Goal: Communication & Community: Connect with others

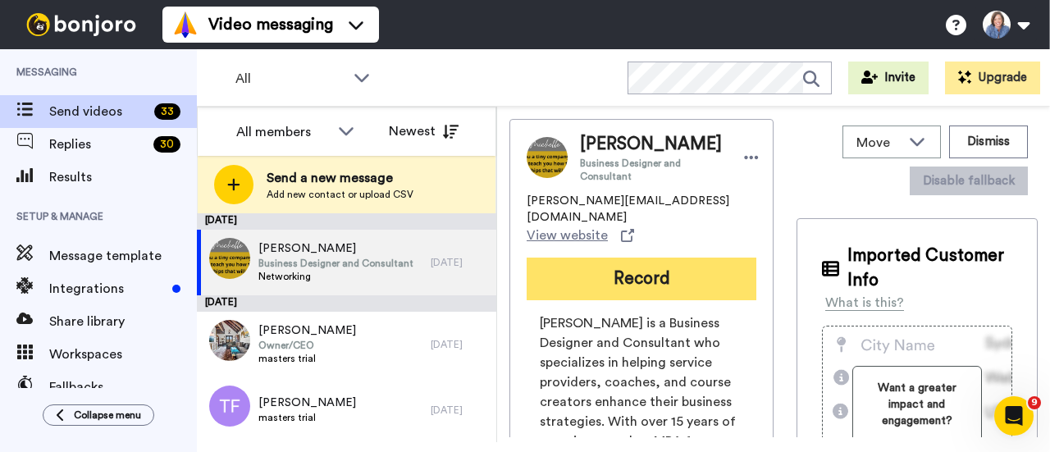
click at [641, 291] on button "Record" at bounding box center [642, 279] width 230 height 43
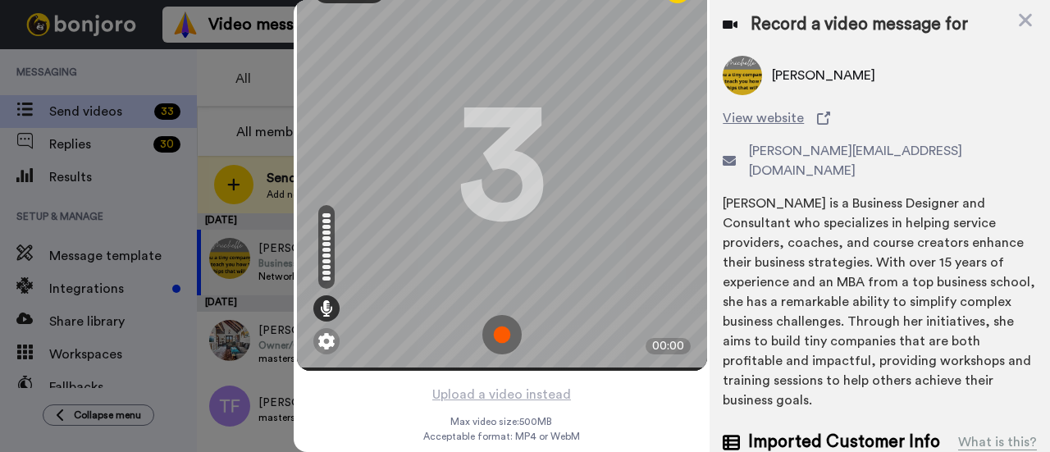
scroll to position [53, 0]
click at [496, 327] on img at bounding box center [501, 333] width 39 height 39
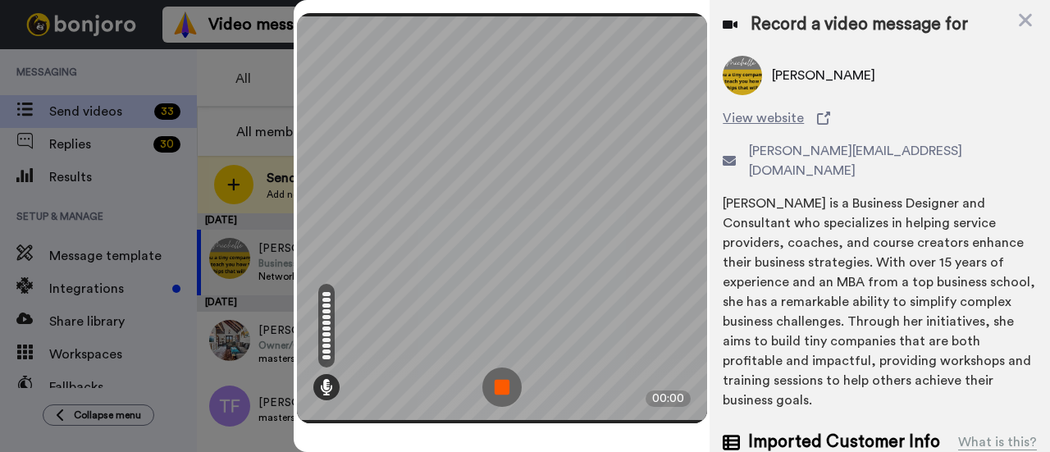
scroll to position [0, 0]
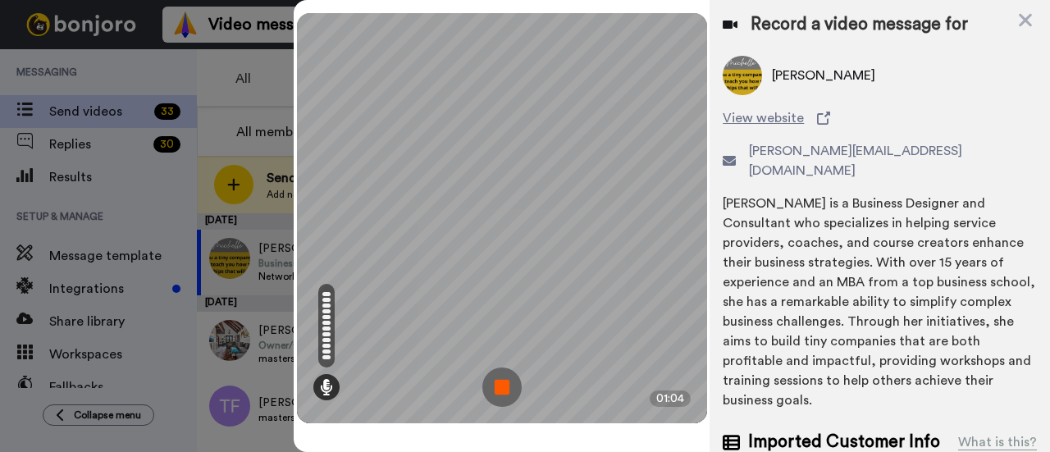
click at [501, 395] on img at bounding box center [501, 387] width 39 height 39
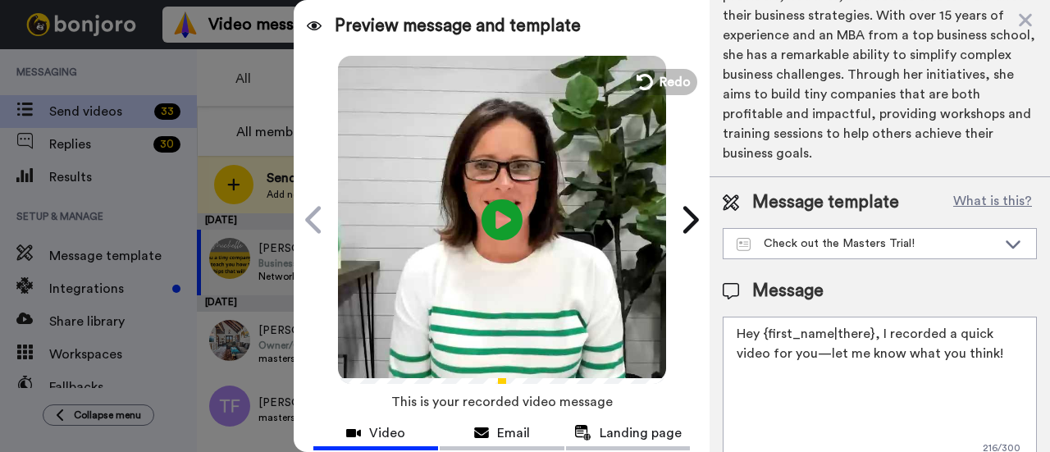
scroll to position [262, 0]
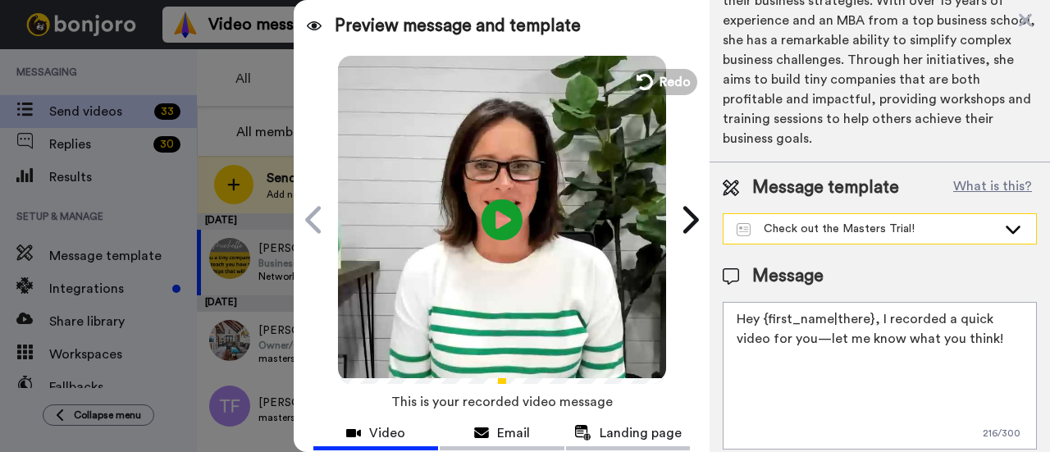
click at [1006, 221] on icon at bounding box center [1013, 229] width 20 height 16
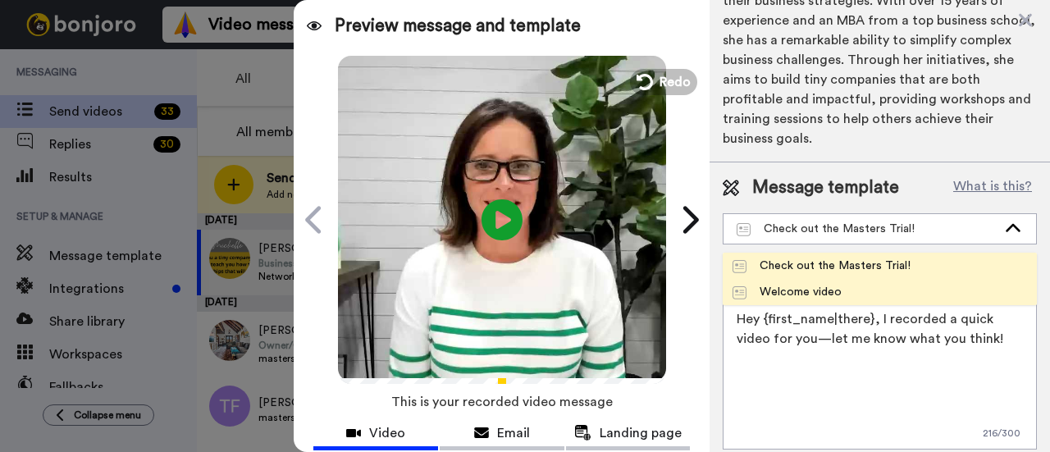
click at [994, 279] on li "Welcome video" at bounding box center [880, 292] width 314 height 26
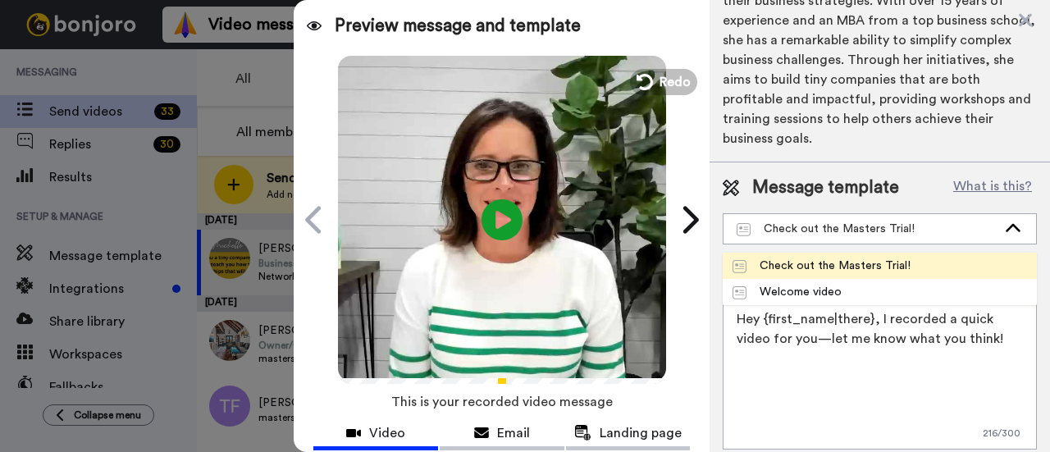
type textarea "Hey there {first_name|there}. I recorded a quick message for you. Please let me…"
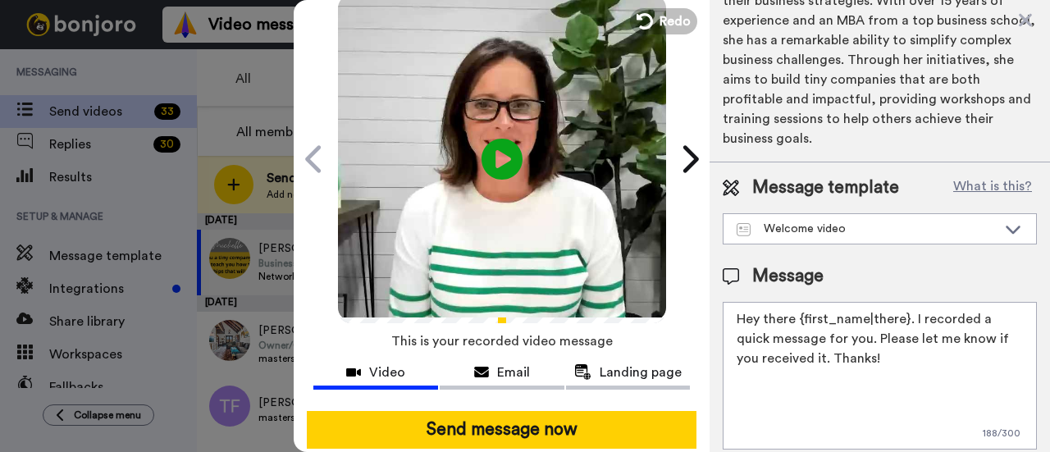
scroll to position [91, 0]
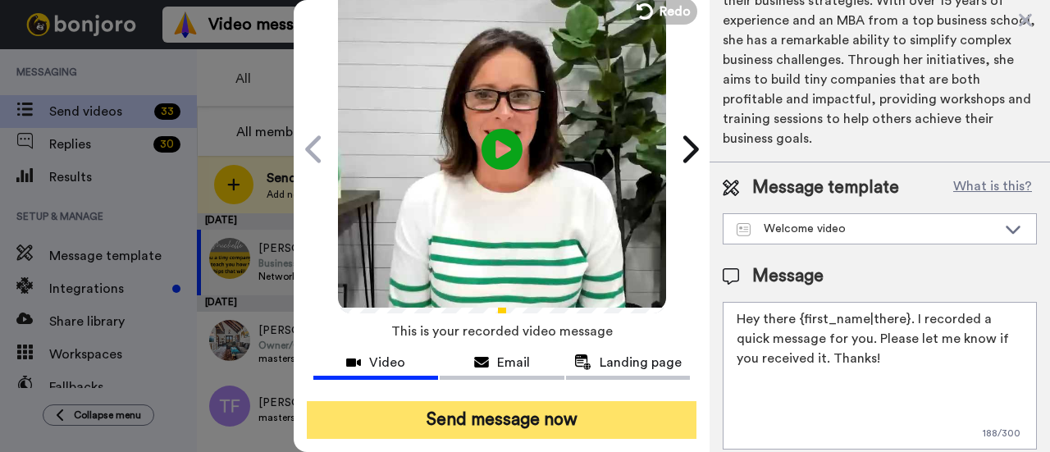
click at [540, 401] on button "Send message now" at bounding box center [502, 420] width 390 height 38
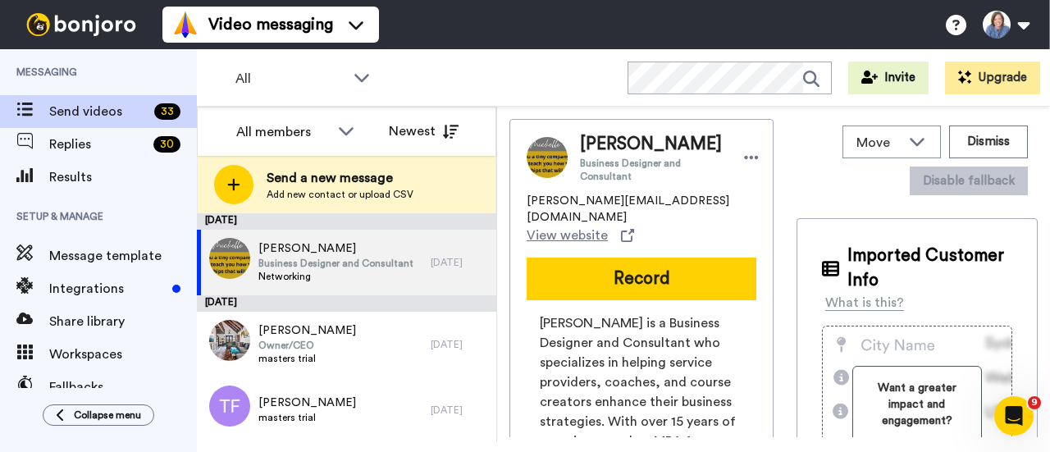
scroll to position [0, 0]
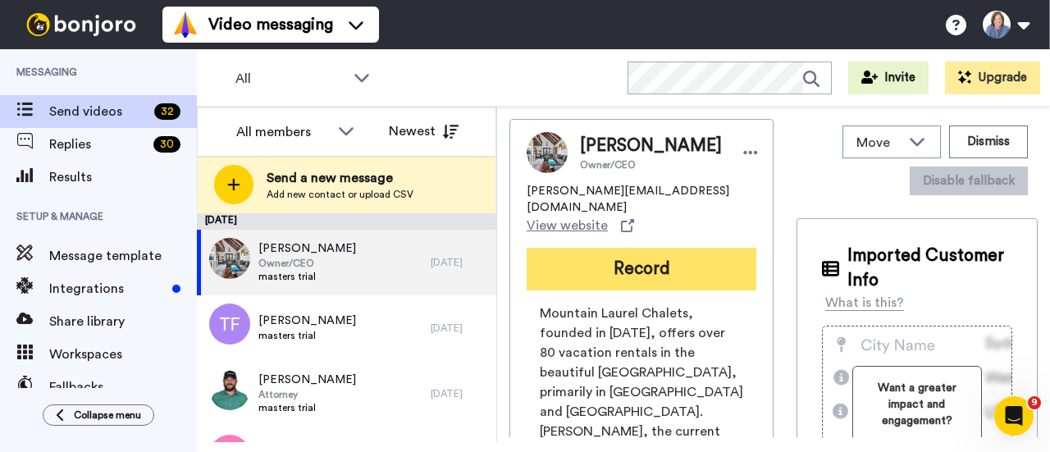
click at [625, 254] on button "Record" at bounding box center [642, 269] width 230 height 43
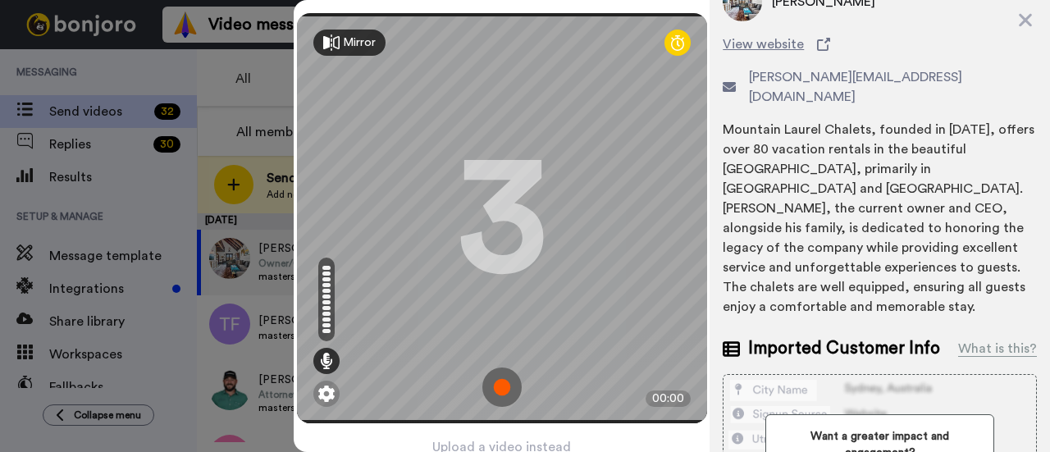
scroll to position [61, 0]
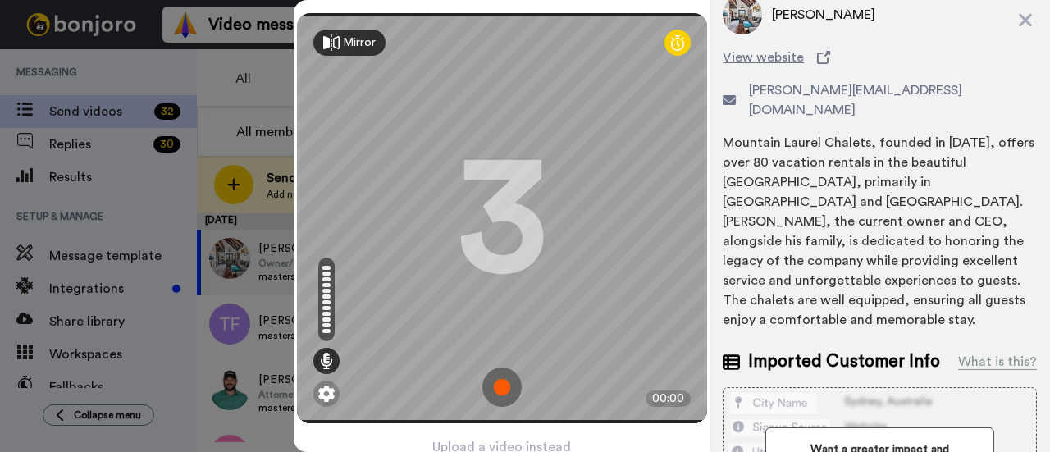
click at [493, 380] on img at bounding box center [501, 387] width 39 height 39
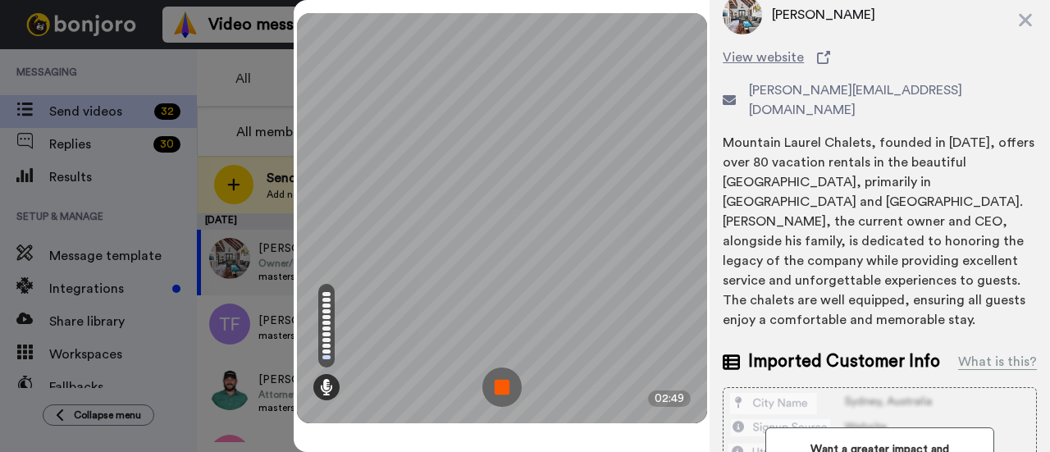
click at [508, 386] on img at bounding box center [501, 387] width 39 height 39
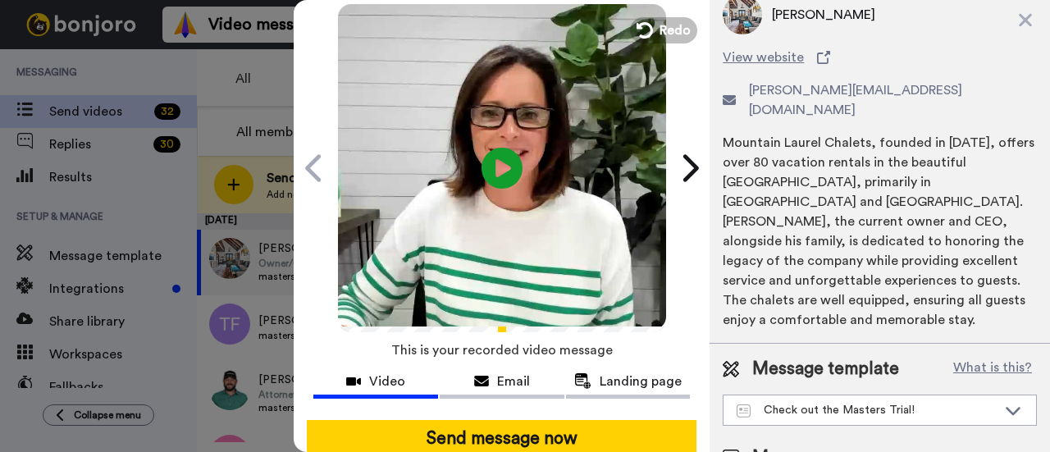
scroll to position [91, 0]
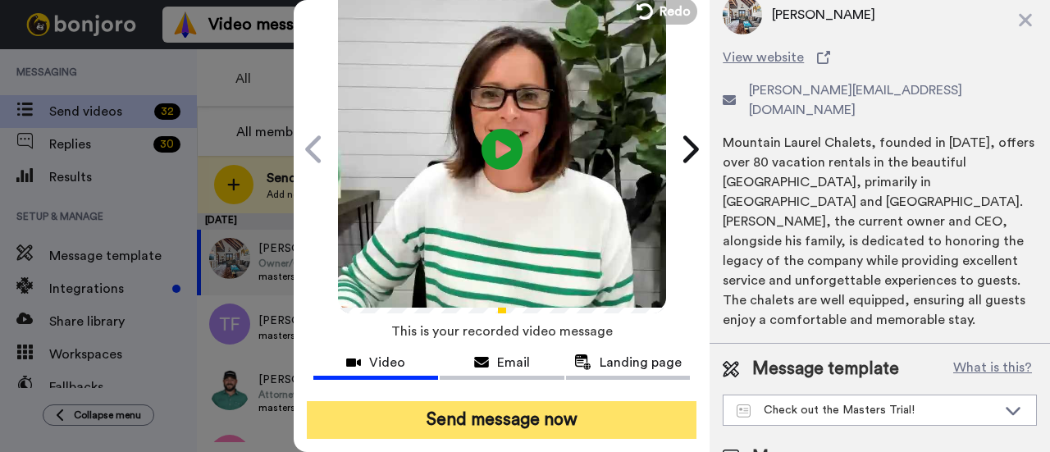
click at [540, 401] on button "Send message now" at bounding box center [502, 420] width 390 height 38
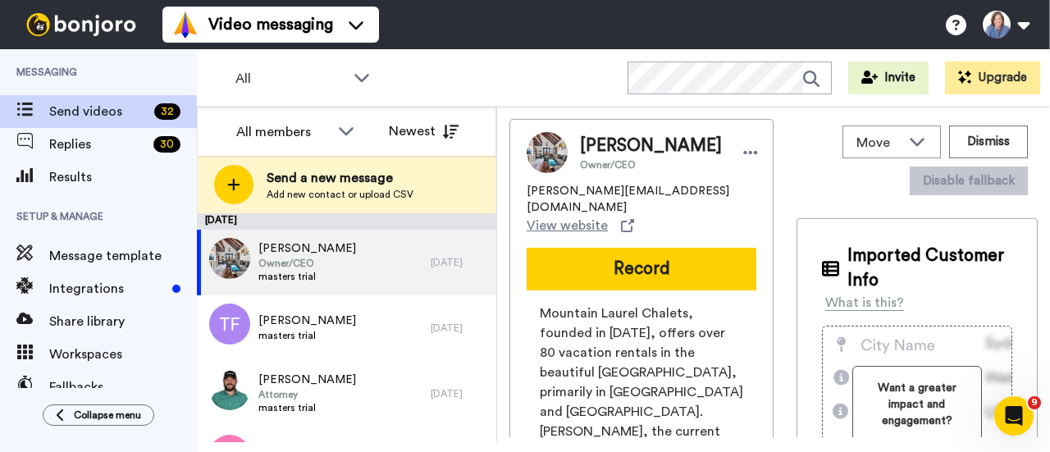
scroll to position [0, 0]
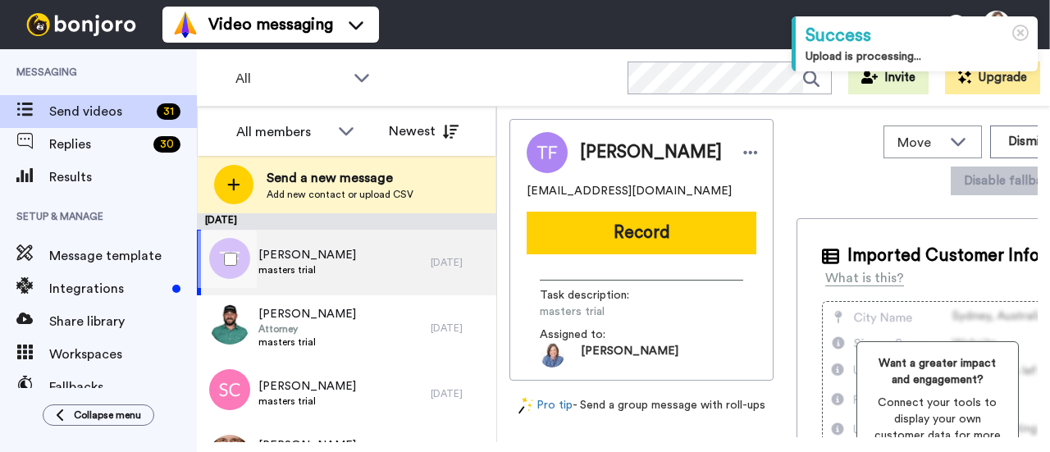
click at [256, 258] on div at bounding box center [227, 259] width 59 height 57
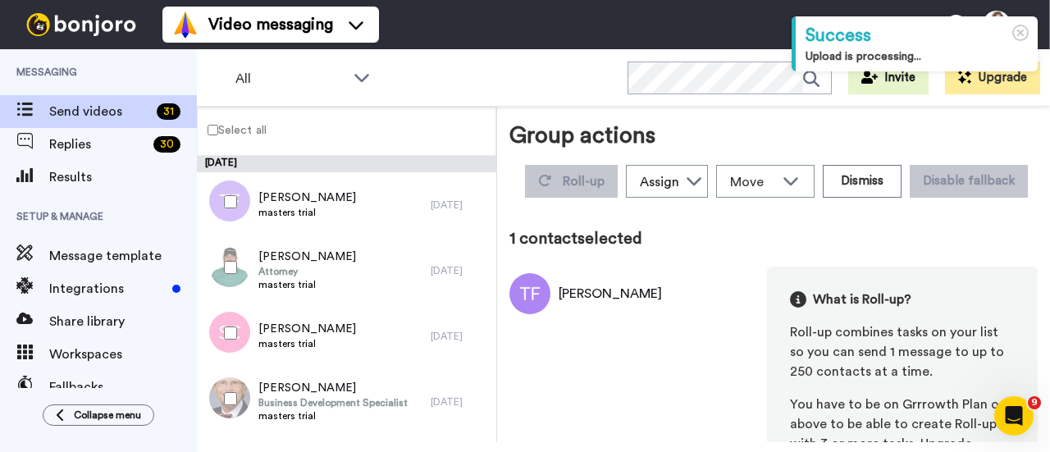
click at [223, 202] on div at bounding box center [227, 201] width 59 height 57
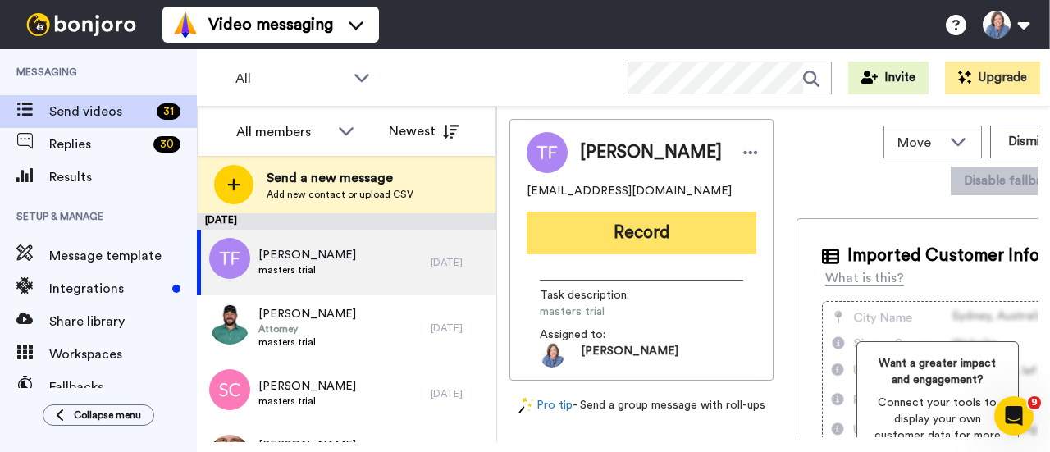
click at [624, 240] on button "Record" at bounding box center [642, 233] width 230 height 43
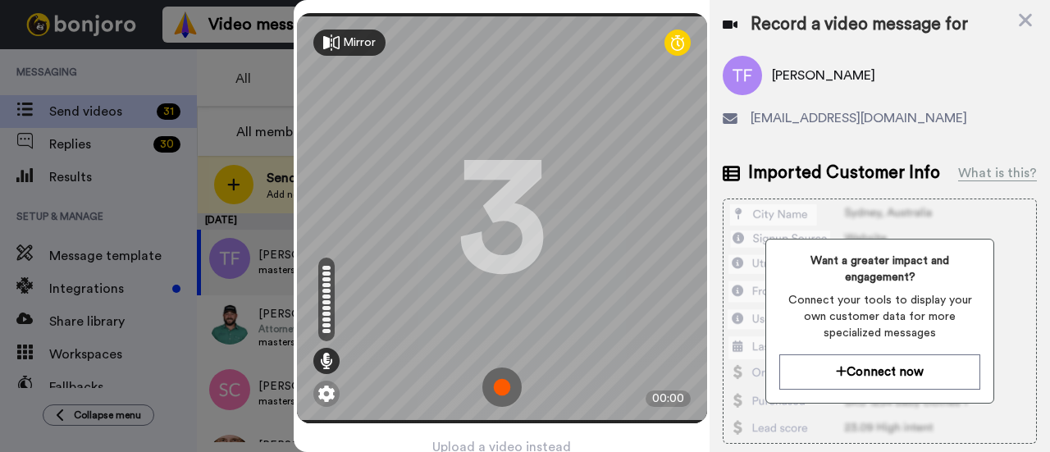
click at [494, 382] on img at bounding box center [501, 387] width 39 height 39
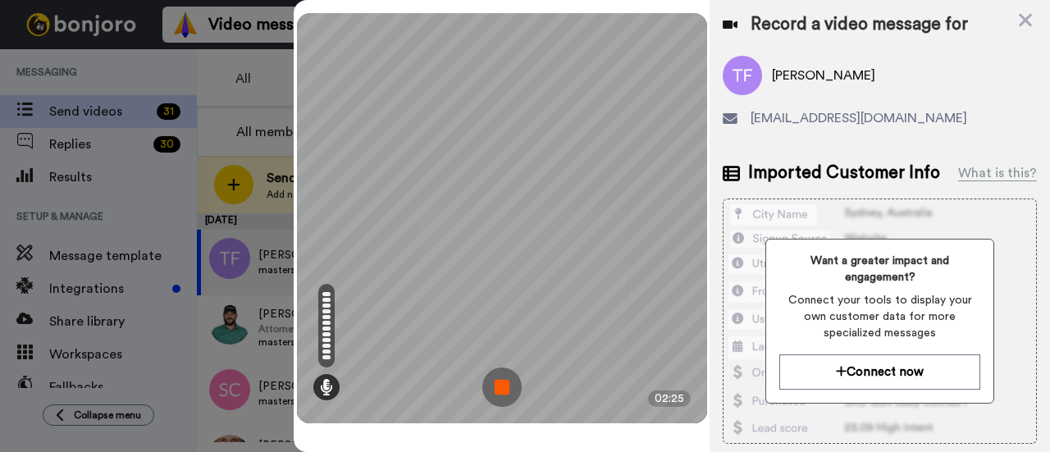
click at [499, 385] on img at bounding box center [501, 387] width 39 height 39
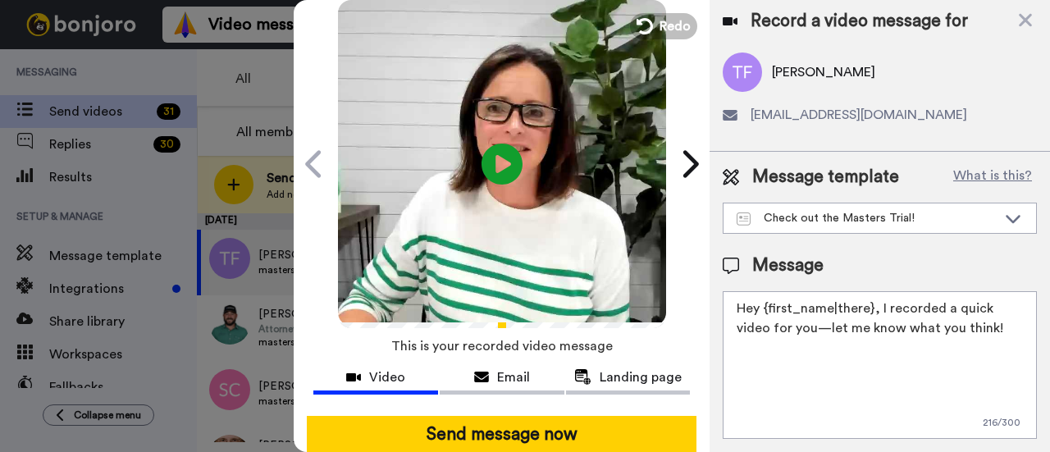
scroll to position [82, 0]
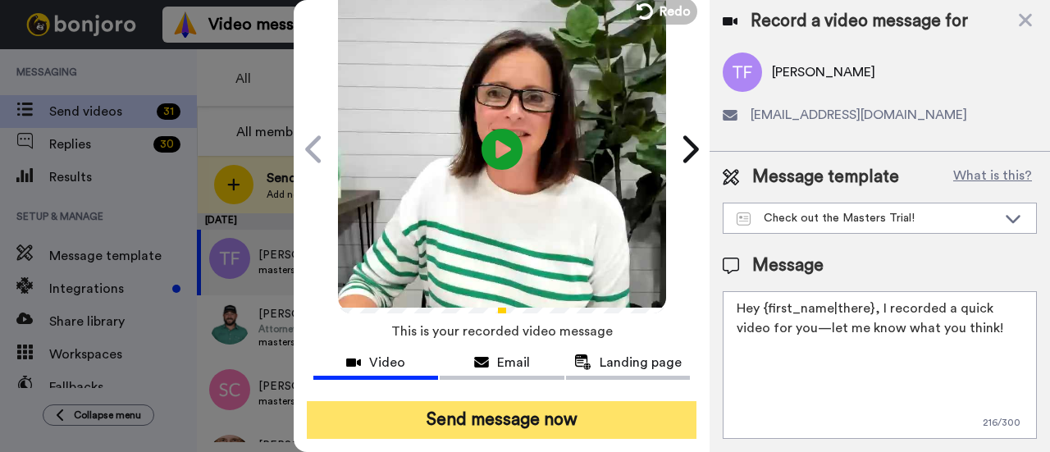
click at [468, 406] on button "Send message now" at bounding box center [502, 420] width 390 height 38
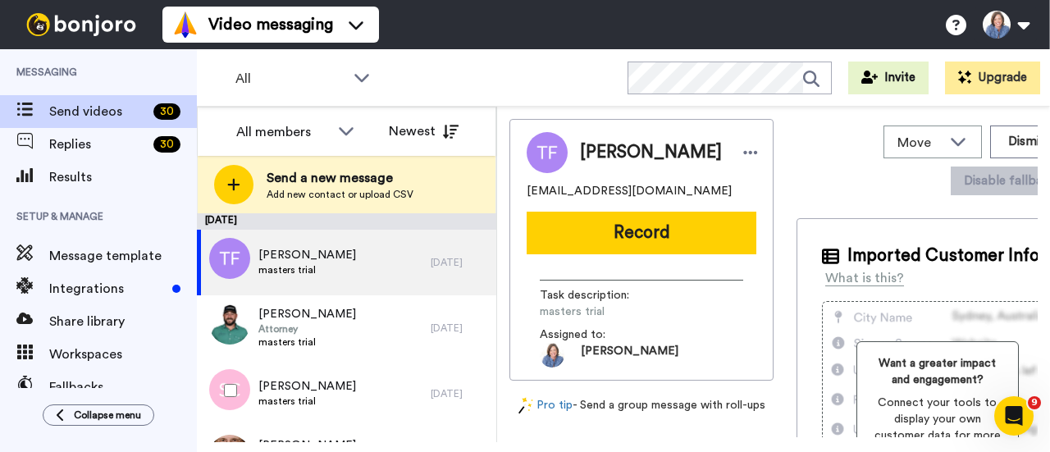
scroll to position [0, 0]
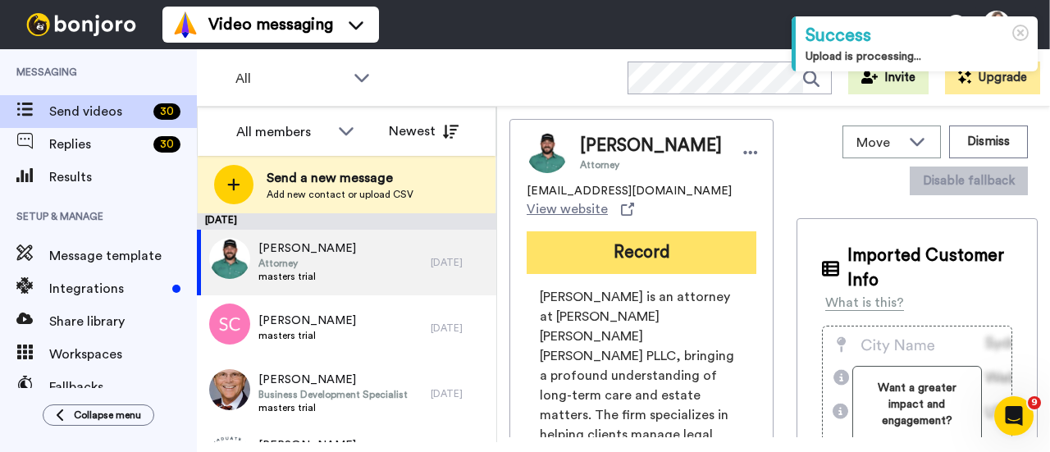
click at [622, 269] on button "Record" at bounding box center [642, 252] width 230 height 43
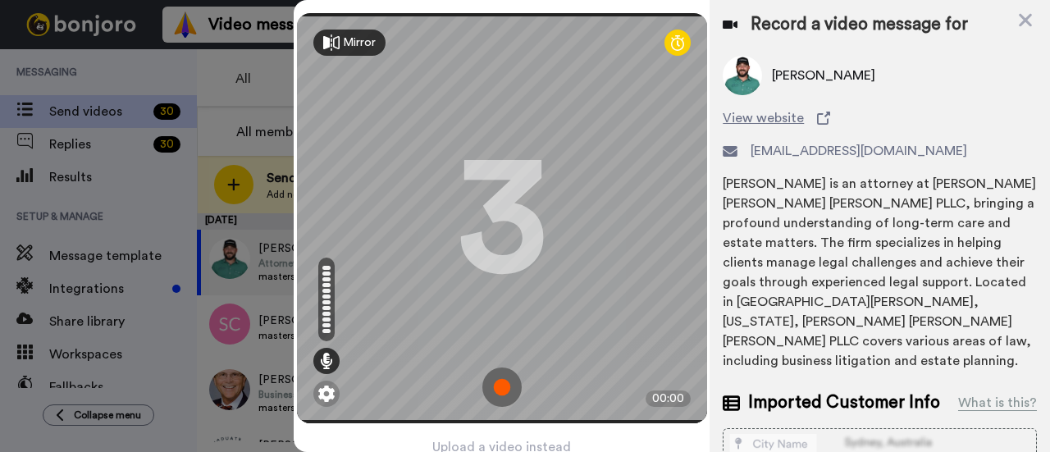
click at [488, 379] on img at bounding box center [501, 387] width 39 height 39
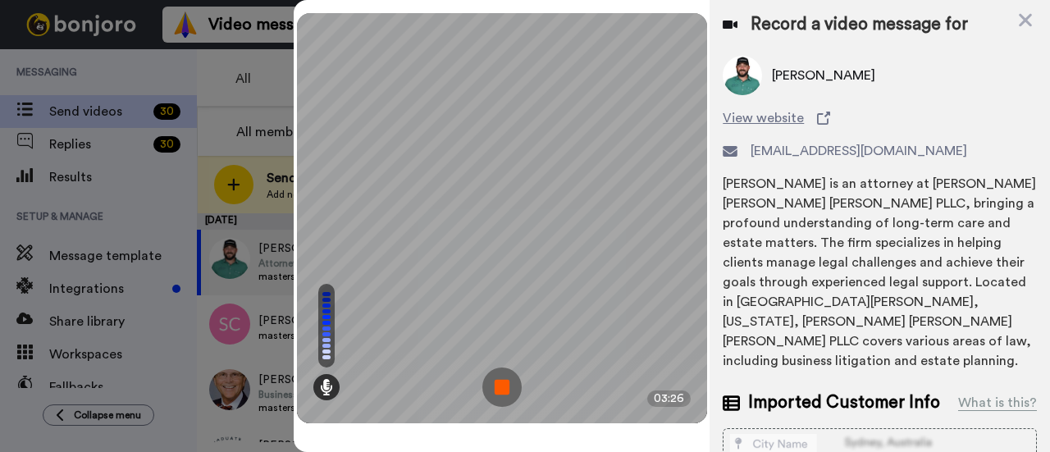
click at [504, 388] on img at bounding box center [501, 387] width 39 height 39
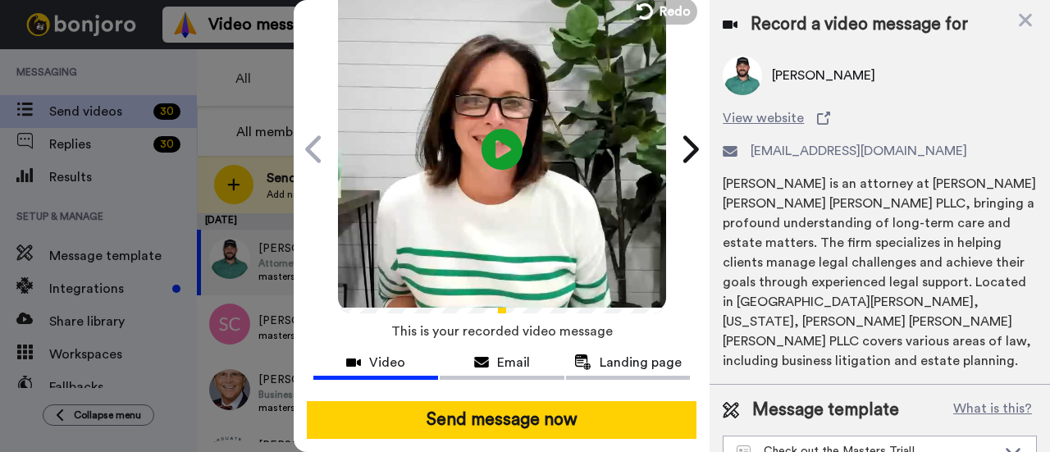
scroll to position [91, 0]
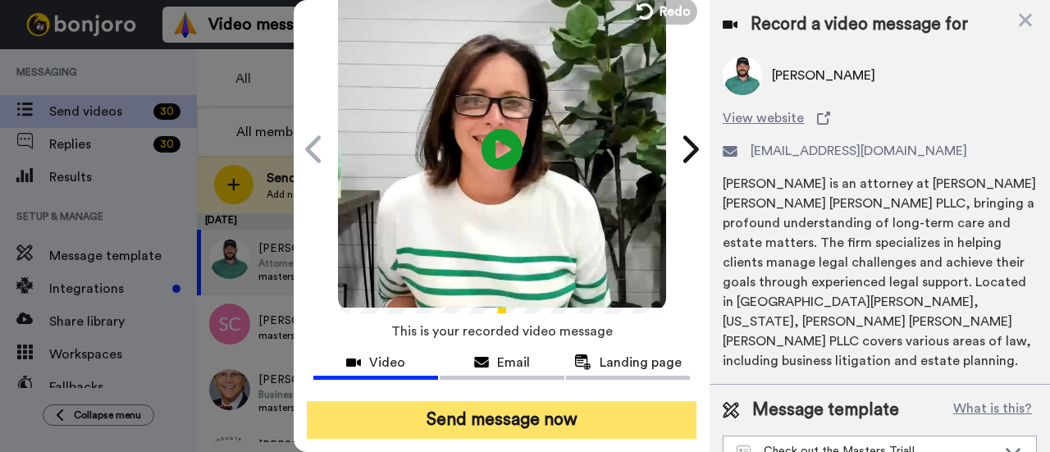
click at [517, 403] on button "Send message now" at bounding box center [502, 420] width 390 height 38
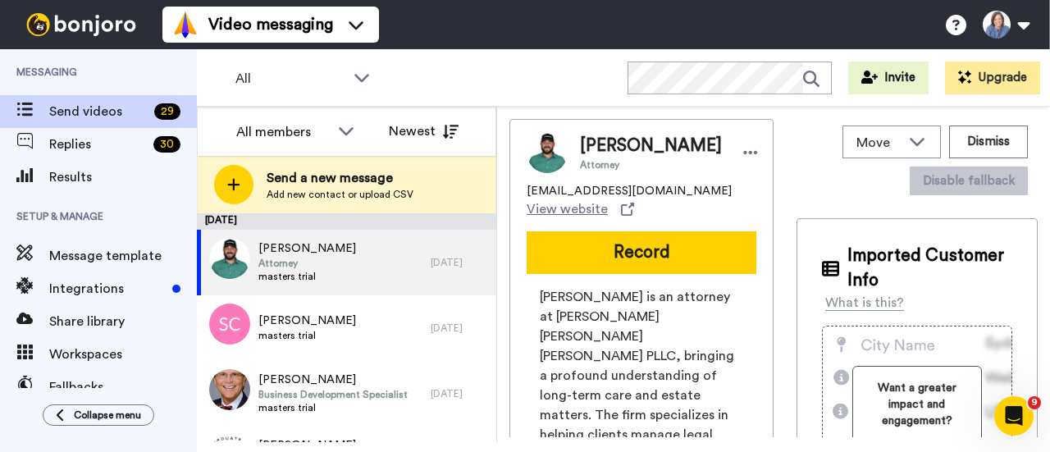
scroll to position [0, 0]
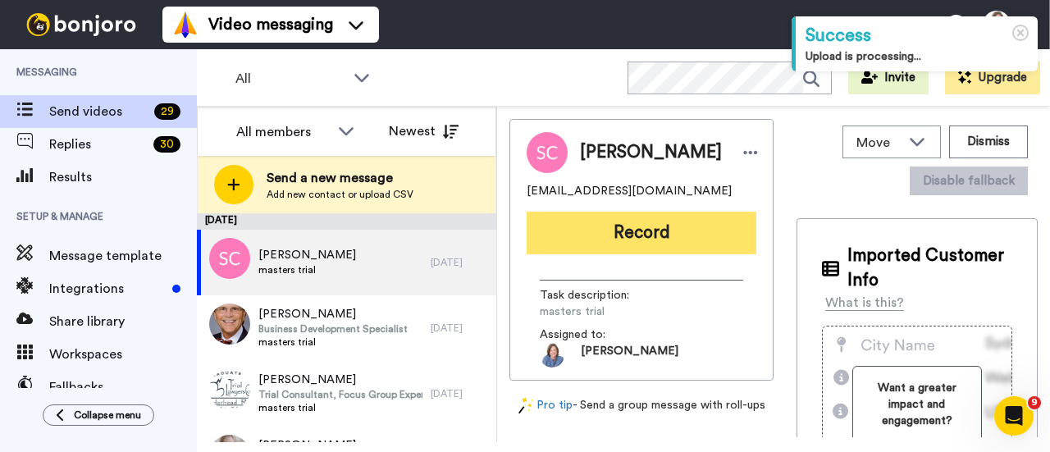
click at [633, 239] on button "Record" at bounding box center [642, 233] width 230 height 43
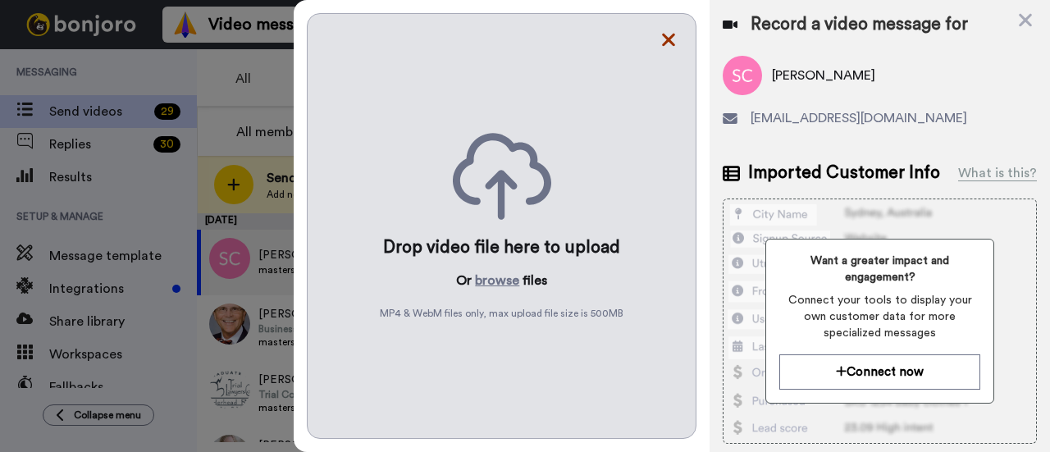
click at [664, 39] on icon at bounding box center [668, 40] width 16 height 21
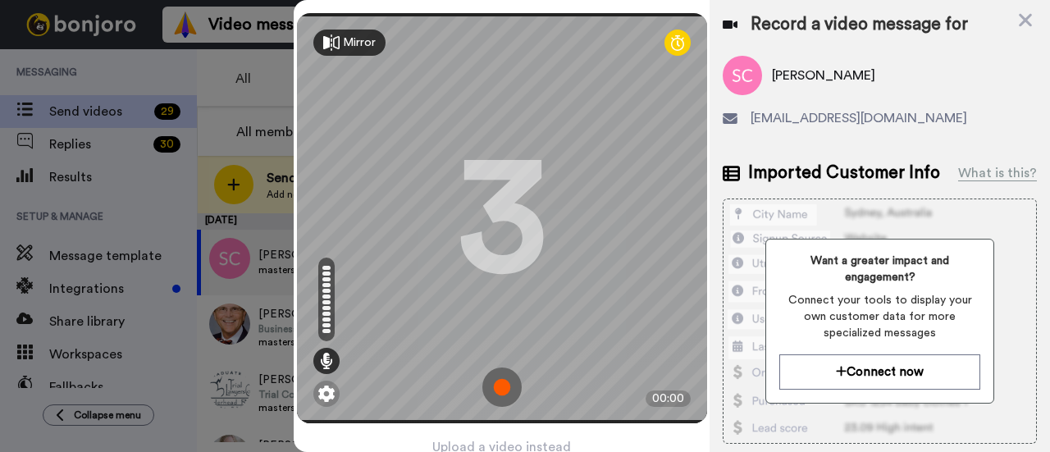
click at [497, 379] on img at bounding box center [501, 387] width 39 height 39
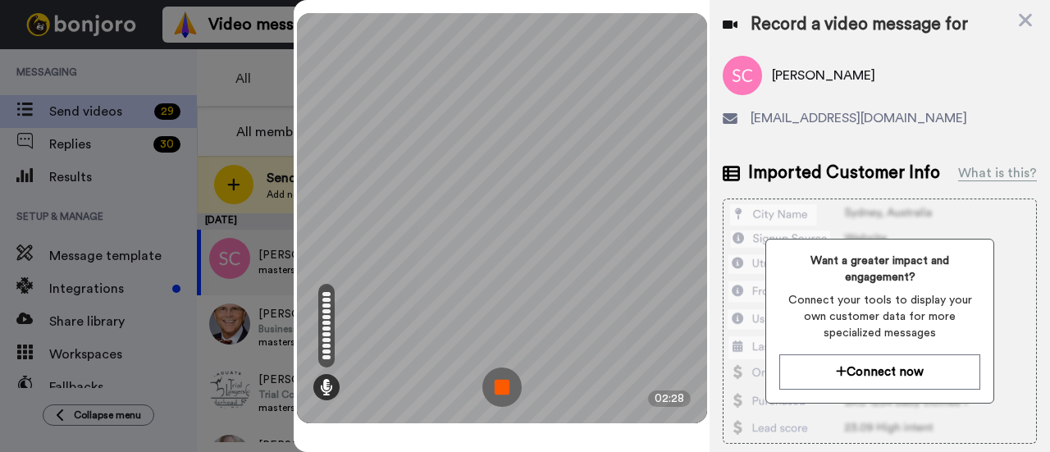
click at [505, 383] on img at bounding box center [501, 387] width 39 height 39
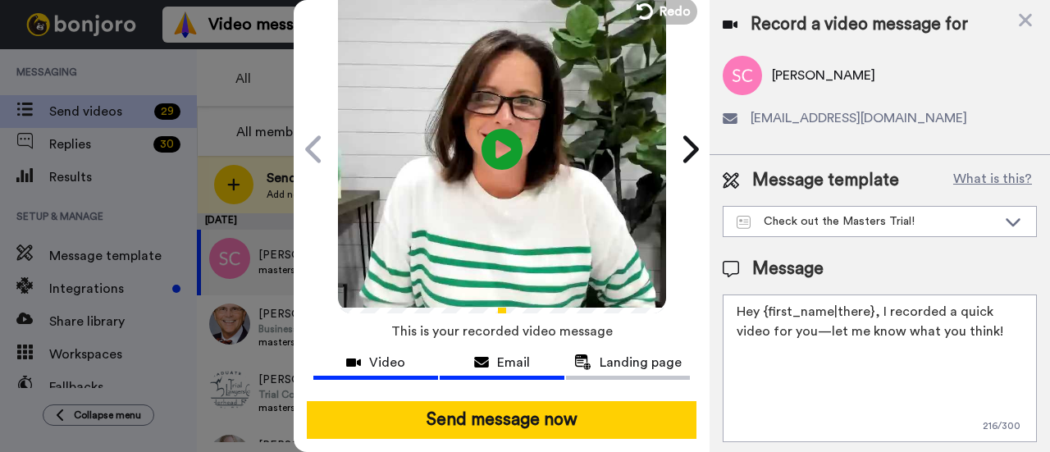
scroll to position [91, 0]
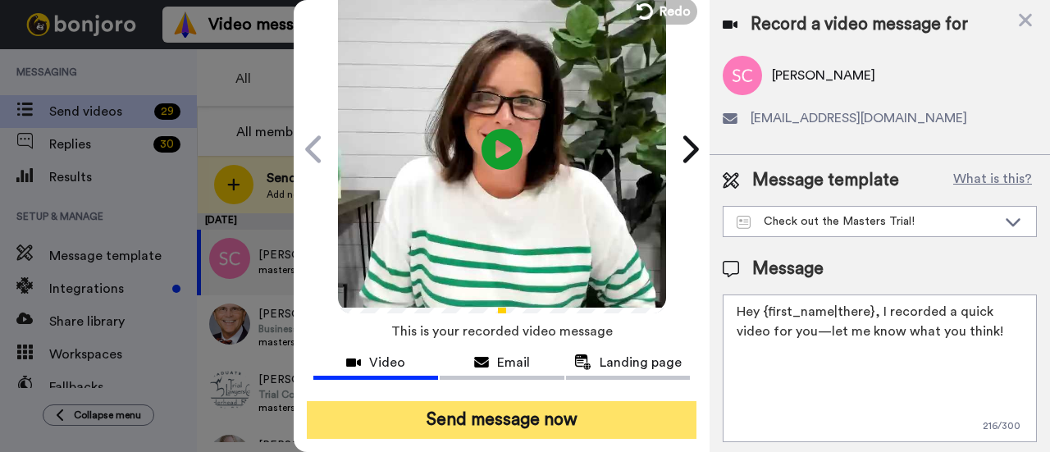
click at [511, 402] on button "Send message now" at bounding box center [502, 420] width 390 height 38
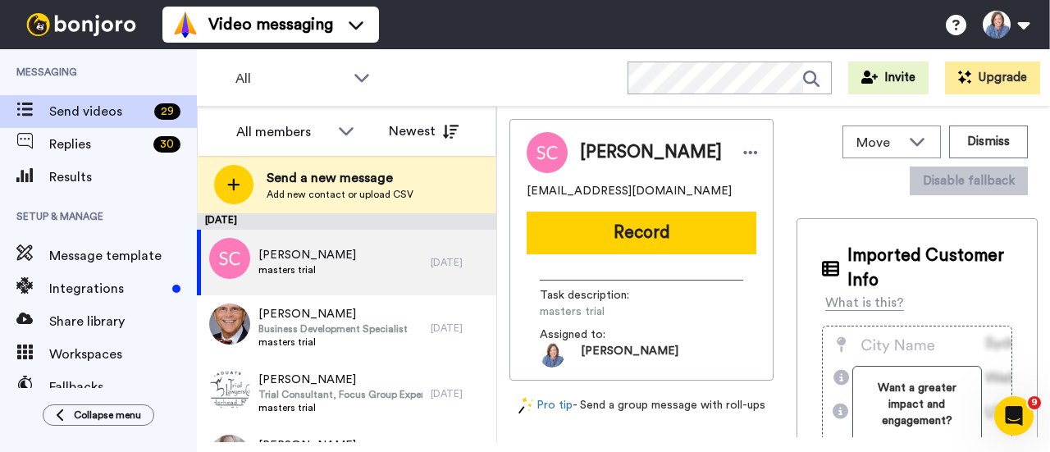
scroll to position [0, 0]
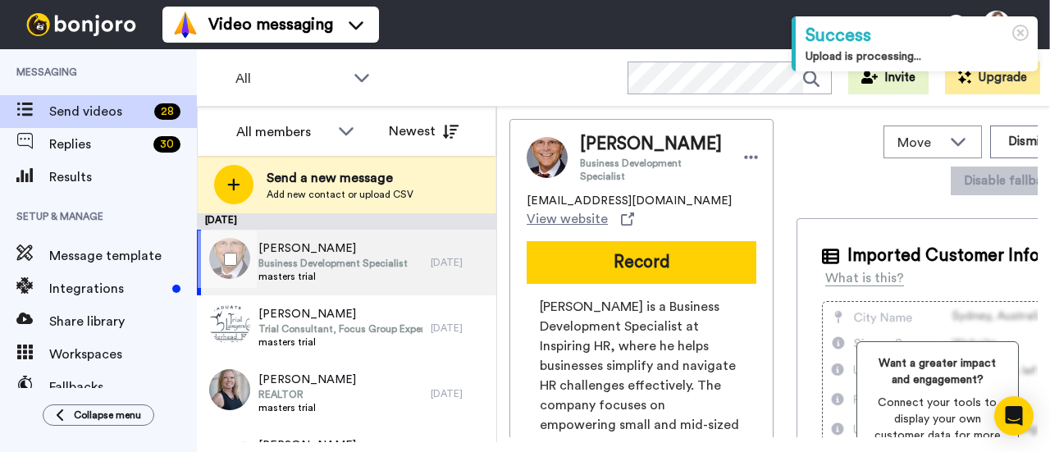
click at [318, 256] on span "Richard Carlton" at bounding box center [332, 248] width 149 height 16
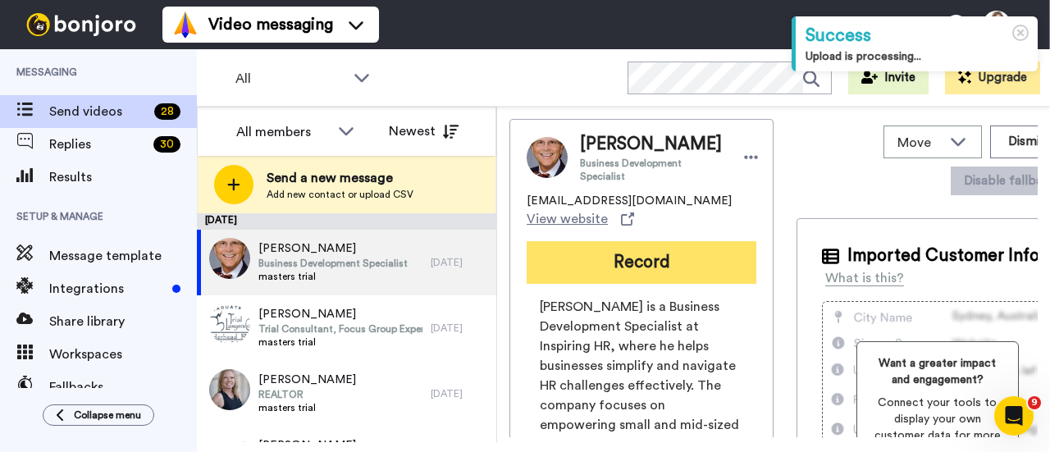
click at [622, 284] on button "Record" at bounding box center [642, 262] width 230 height 43
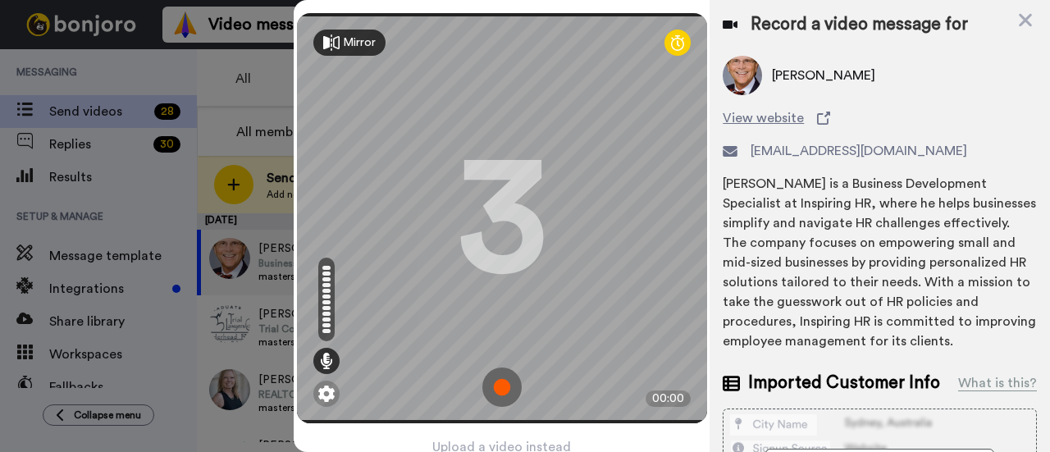
click at [499, 375] on img at bounding box center [501, 387] width 39 height 39
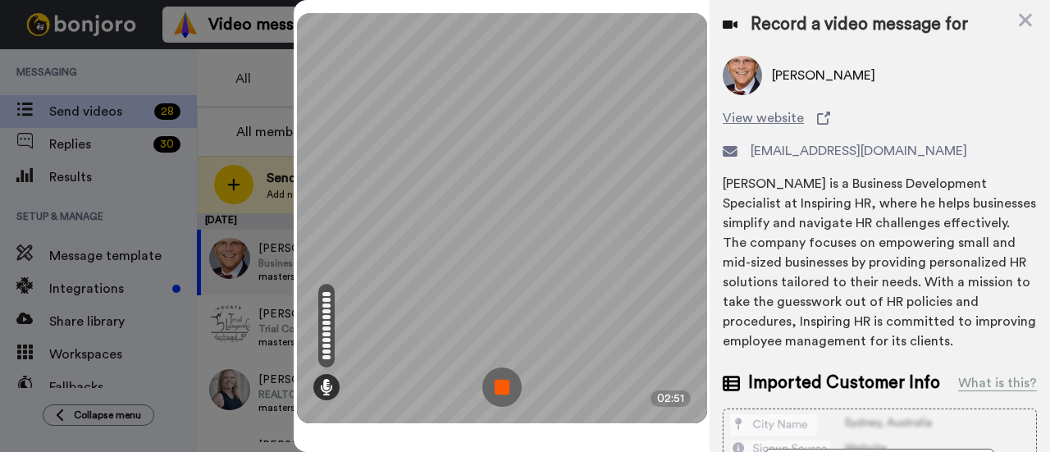
click at [500, 386] on img at bounding box center [501, 387] width 39 height 39
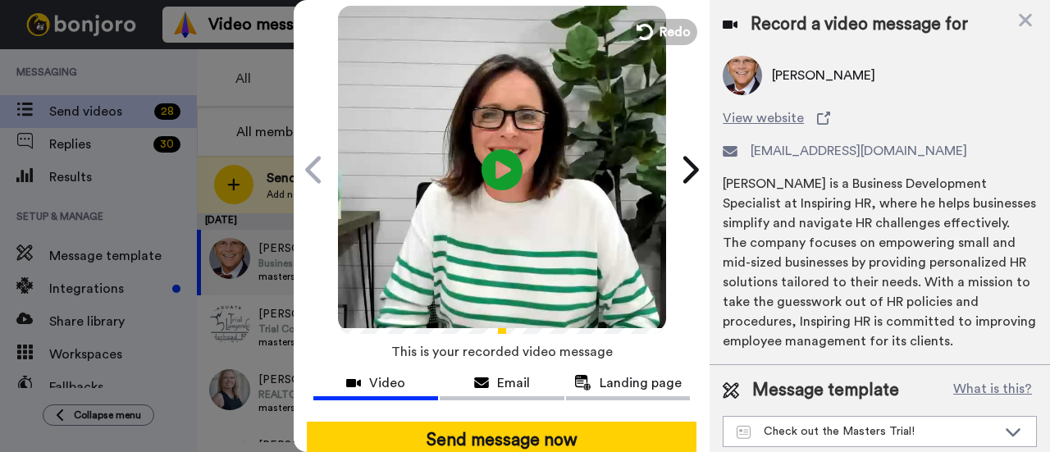
scroll to position [91, 0]
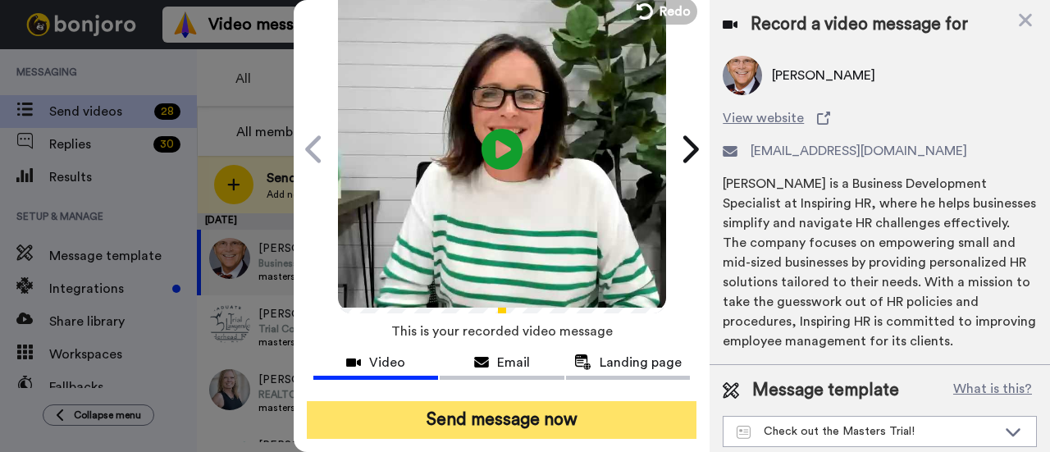
click at [506, 401] on button "Send message now" at bounding box center [502, 420] width 390 height 38
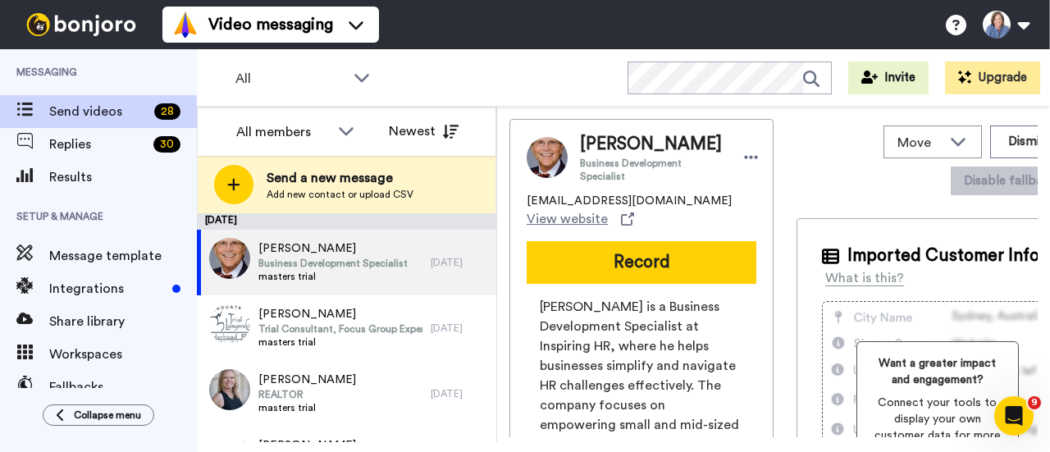
scroll to position [0, 0]
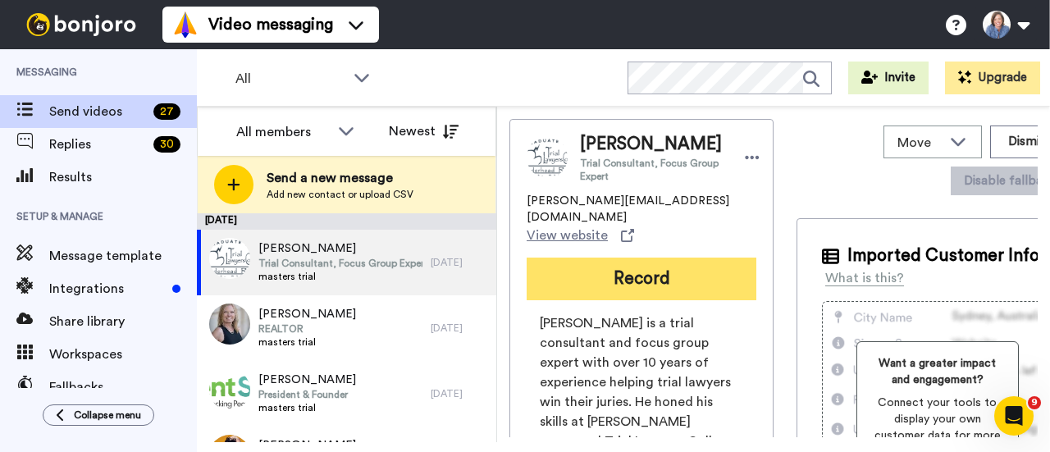
click at [647, 258] on button "Record" at bounding box center [642, 279] width 230 height 43
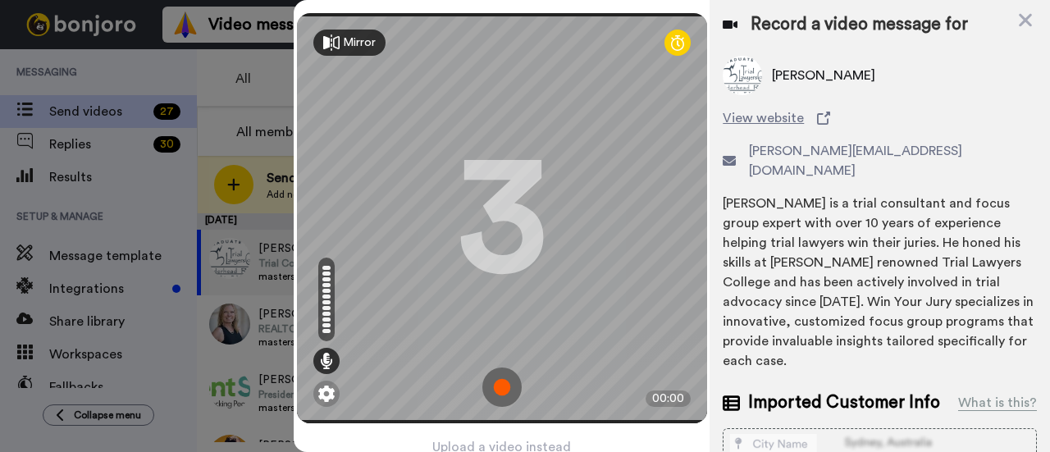
click at [496, 383] on img at bounding box center [501, 387] width 39 height 39
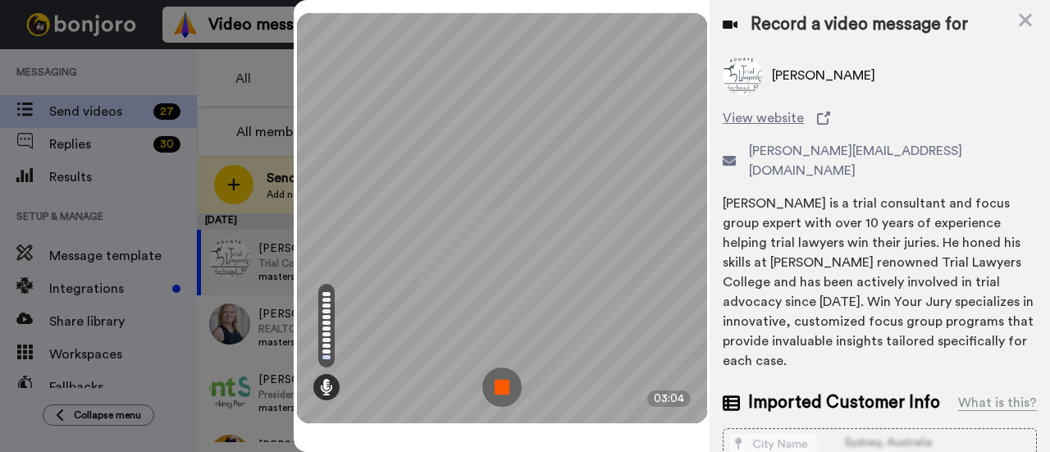
click at [502, 386] on img at bounding box center [501, 387] width 39 height 39
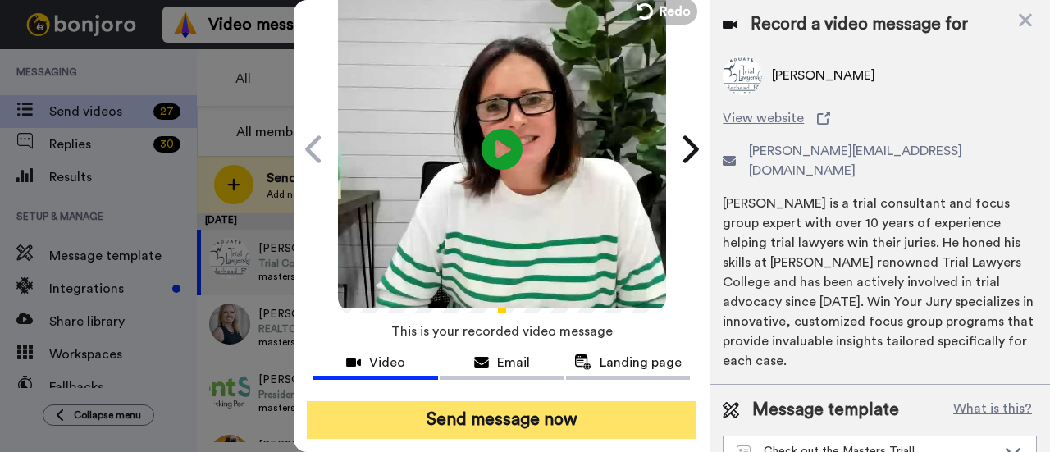
scroll to position [91, 0]
click at [519, 401] on button "Send message now" at bounding box center [502, 420] width 390 height 38
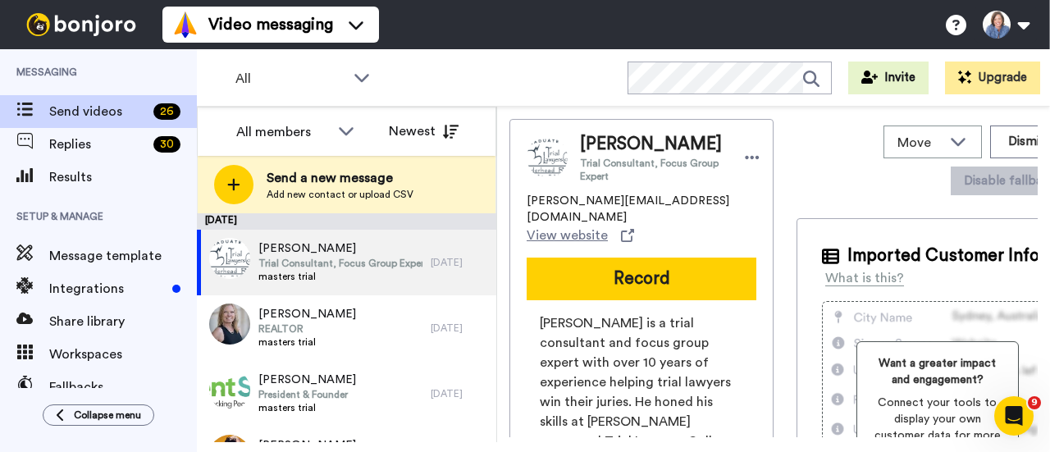
scroll to position [0, 0]
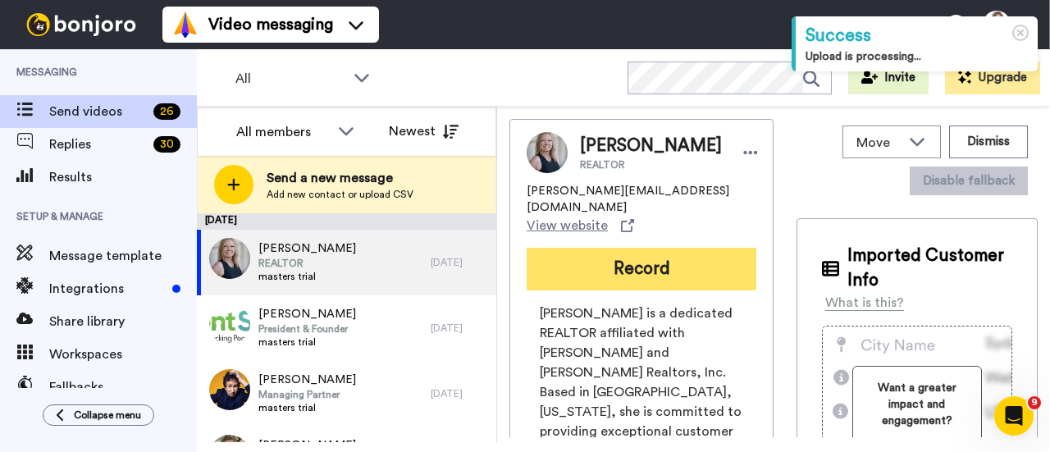
click at [633, 268] on button "Record" at bounding box center [642, 269] width 230 height 43
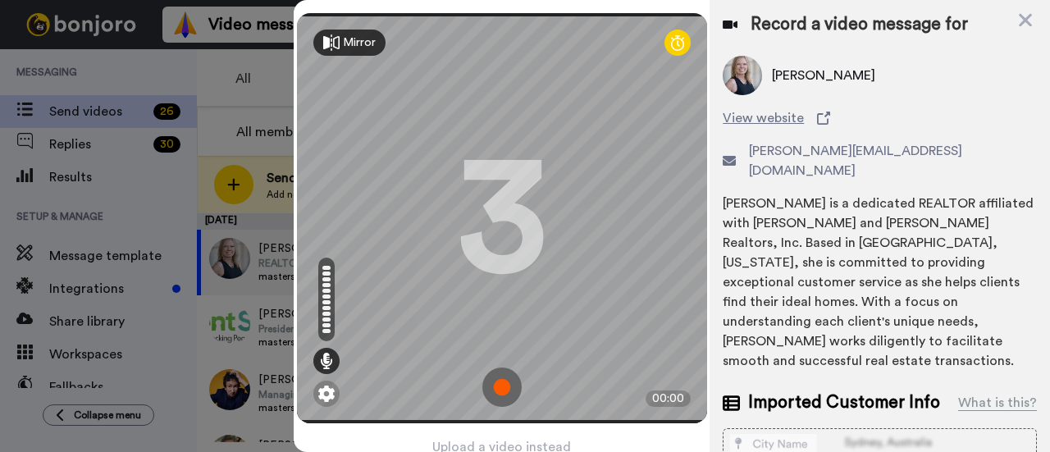
click at [494, 391] on img at bounding box center [501, 387] width 39 height 39
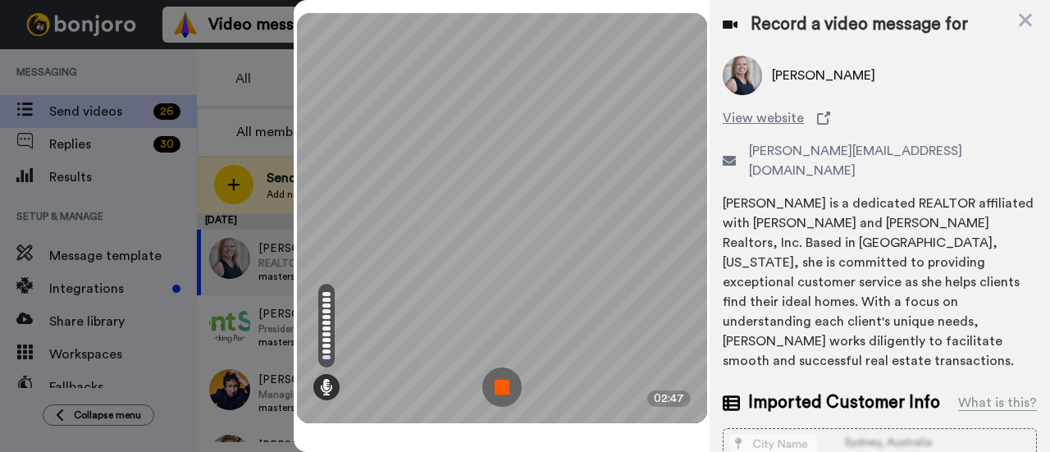
click at [494, 391] on img at bounding box center [501, 387] width 39 height 39
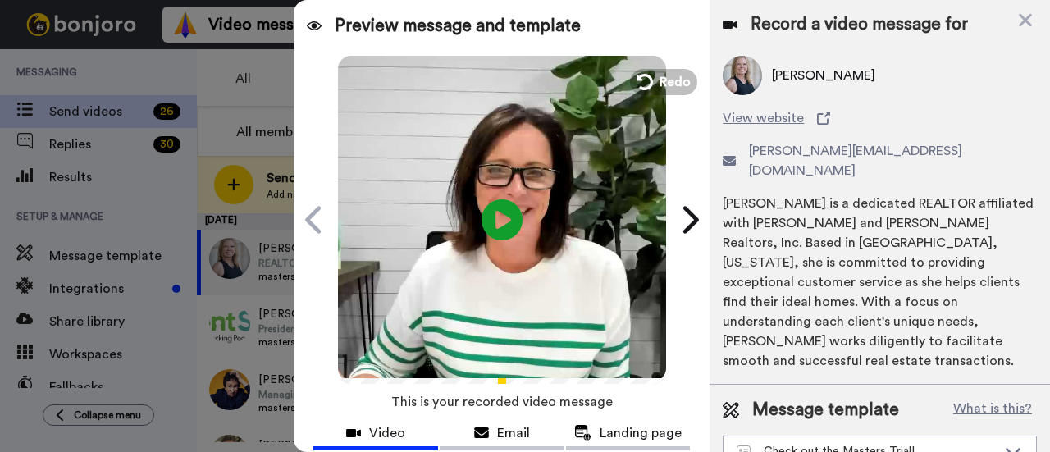
scroll to position [91, 0]
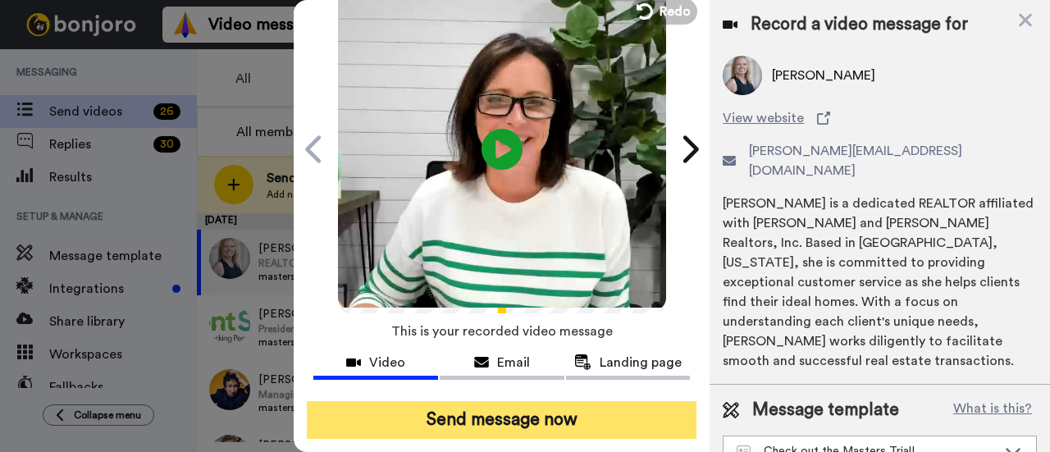
click at [496, 401] on button "Send message now" at bounding box center [502, 420] width 390 height 38
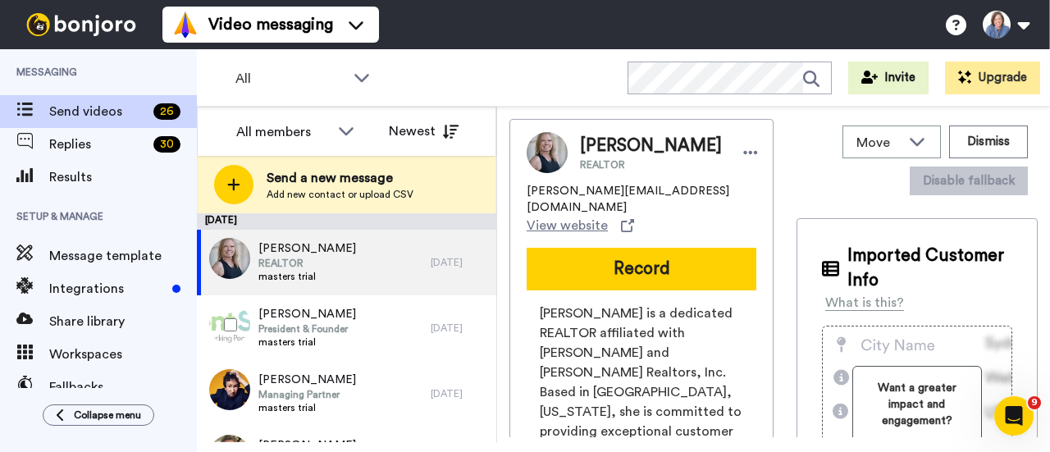
scroll to position [0, 0]
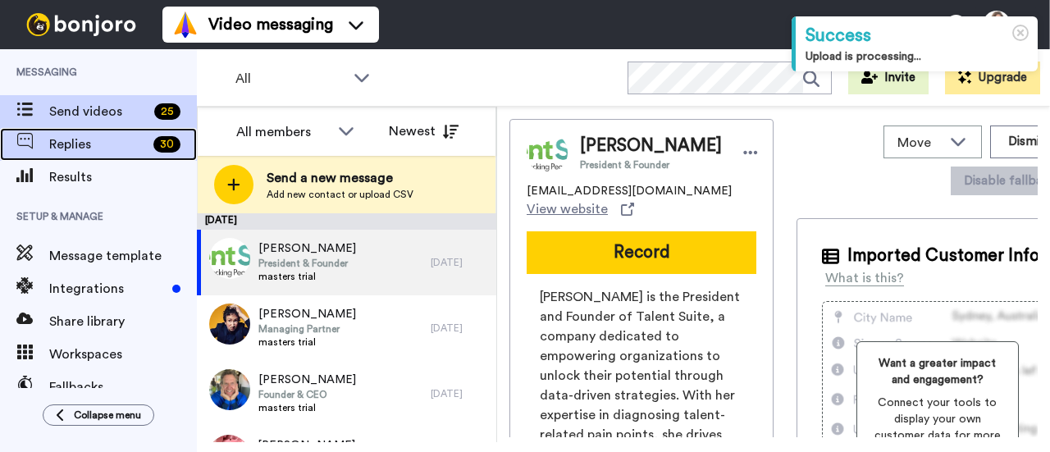
click at [69, 141] on span "Replies" at bounding box center [98, 145] width 98 height 20
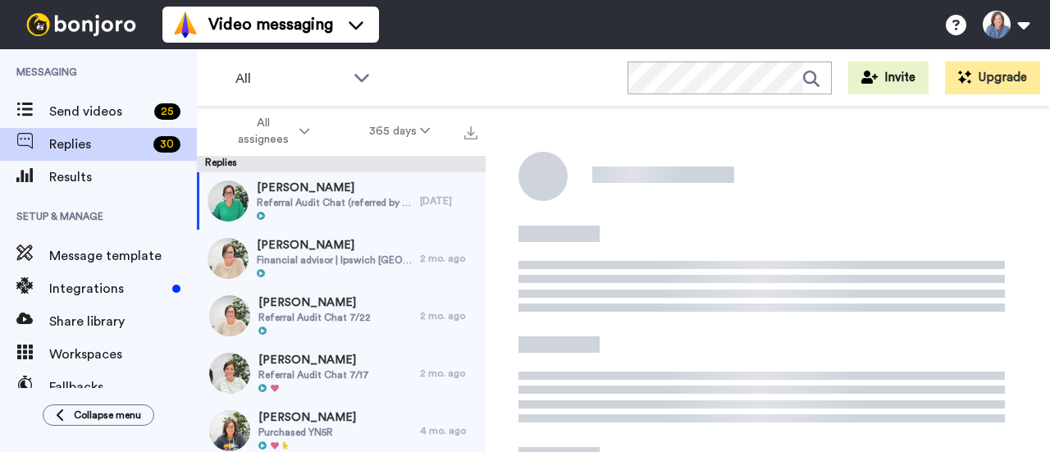
scroll to position [203, 0]
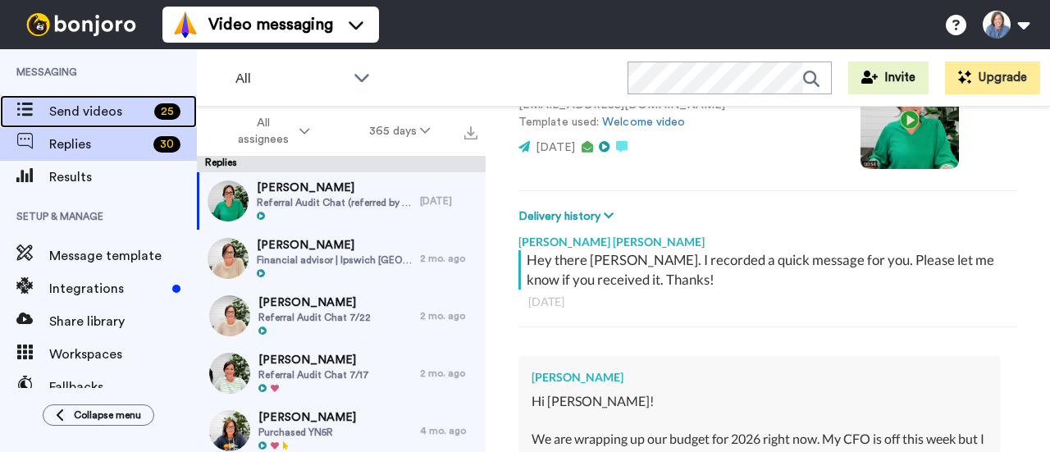
click at [65, 108] on span "Send videos" at bounding box center [98, 112] width 98 height 20
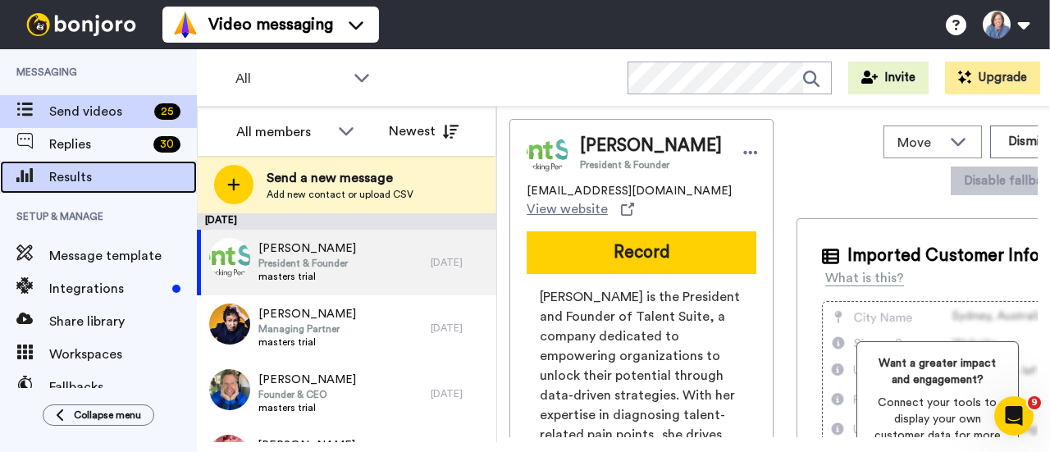
click at [78, 183] on span "Results" at bounding box center [123, 177] width 148 height 20
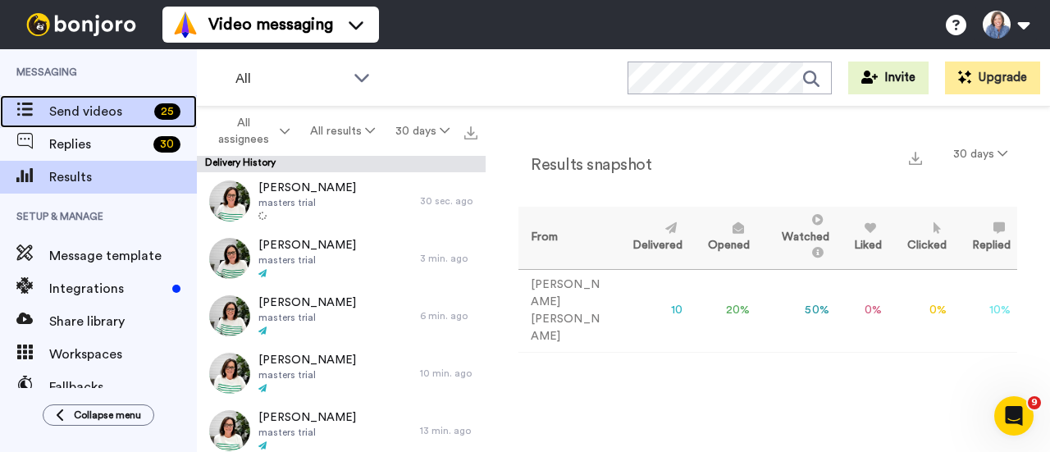
click at [81, 112] on span "Send videos" at bounding box center [98, 112] width 98 height 20
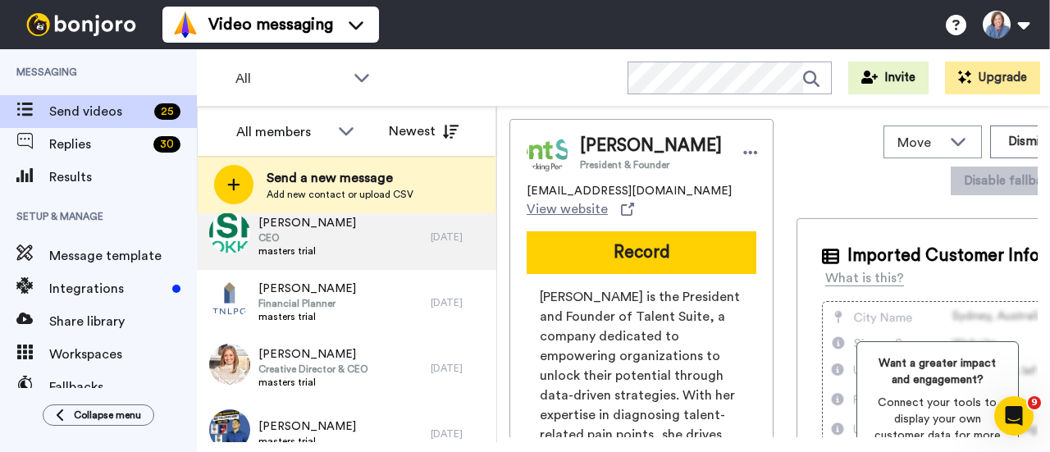
scroll to position [1428, 0]
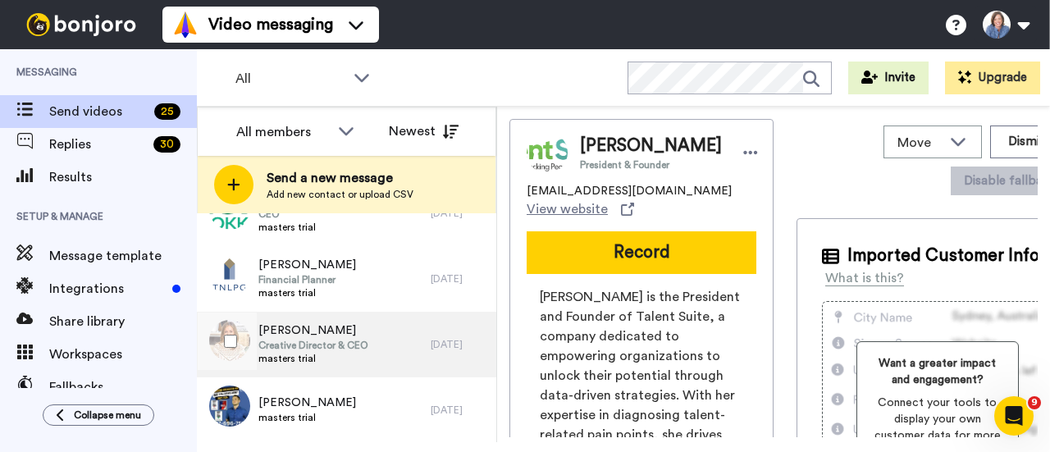
click at [286, 349] on span "Creative Director & CEO" at bounding box center [313, 345] width 110 height 13
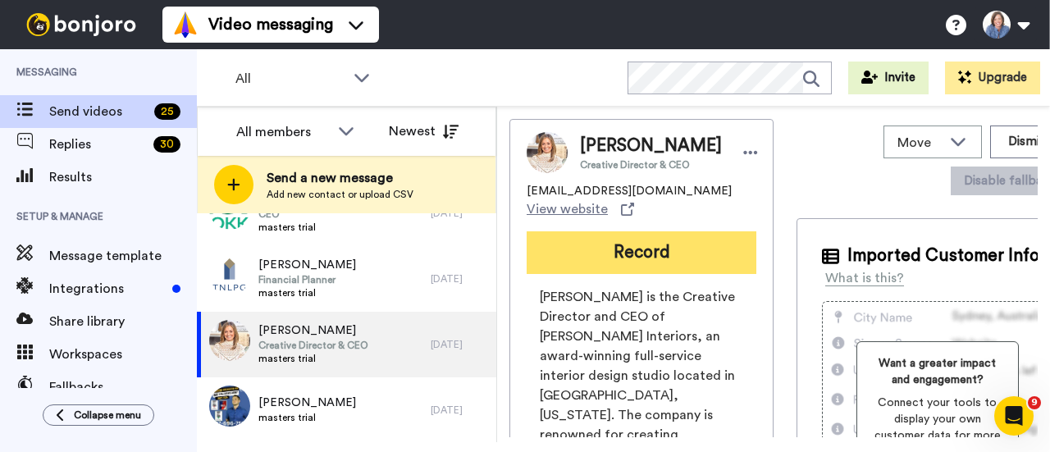
click at [632, 259] on button "Record" at bounding box center [642, 252] width 230 height 43
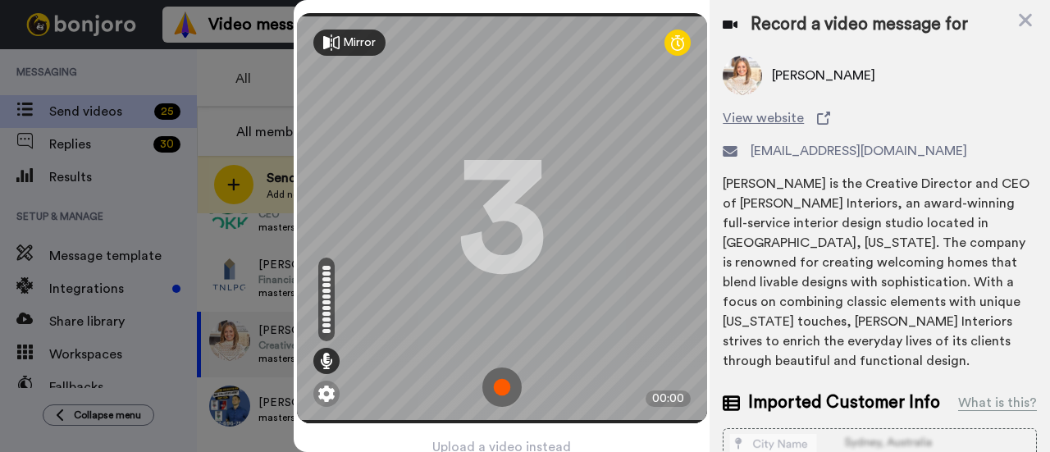
click at [493, 380] on img at bounding box center [501, 387] width 39 height 39
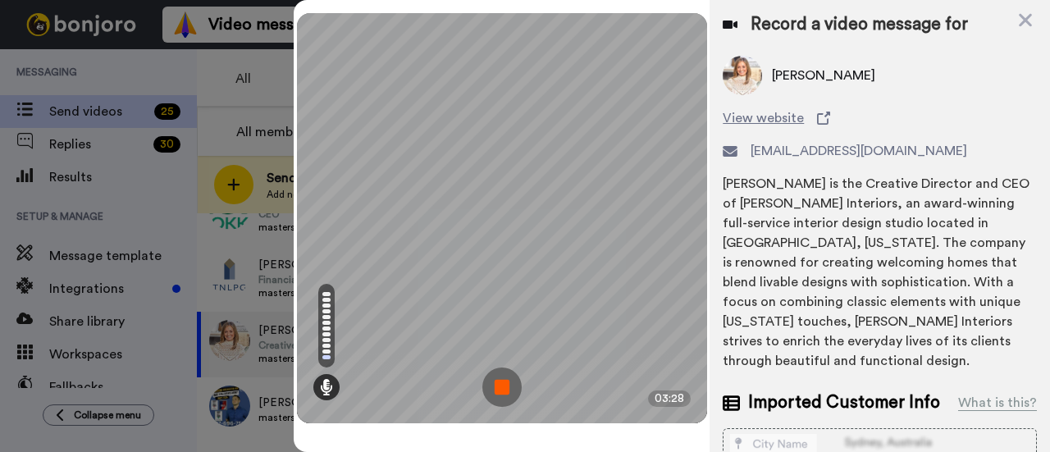
click at [502, 388] on img at bounding box center [501, 387] width 39 height 39
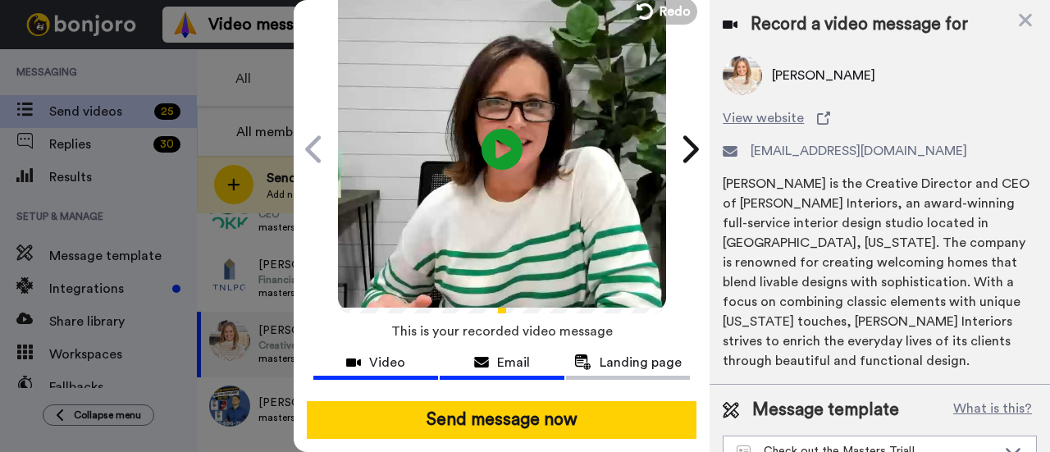
scroll to position [91, 0]
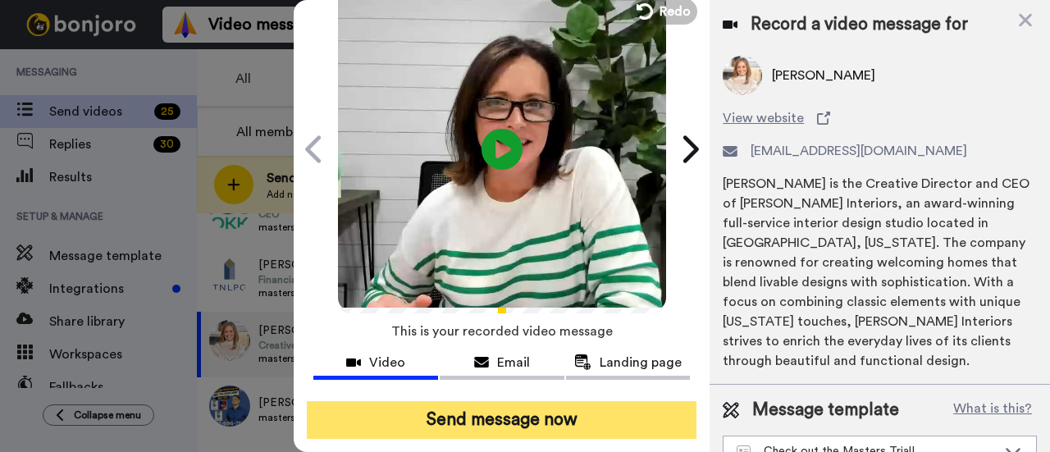
click at [506, 401] on button "Send message now" at bounding box center [502, 420] width 390 height 38
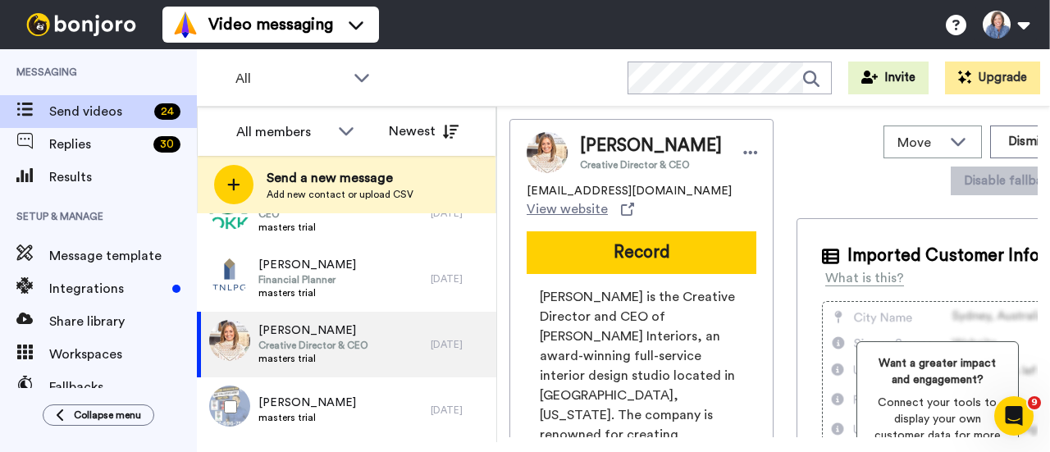
scroll to position [0, 0]
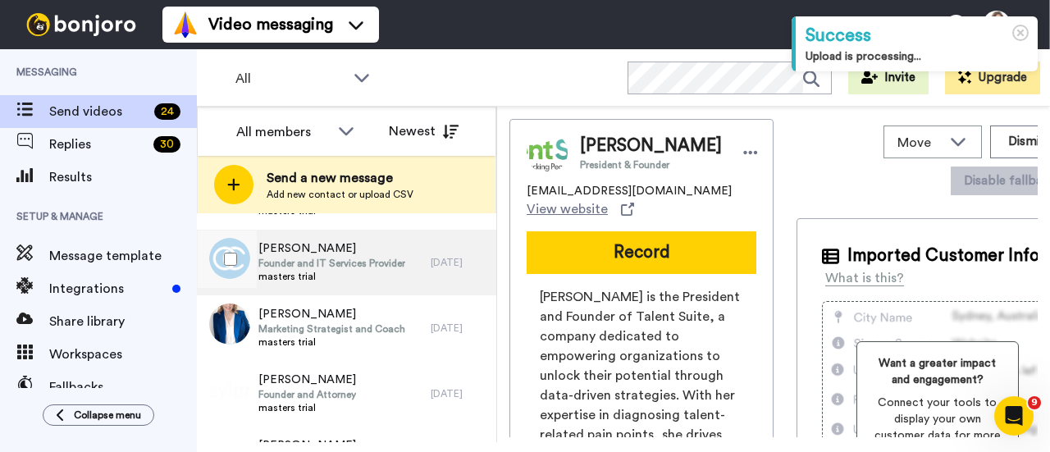
scroll to position [410, 0]
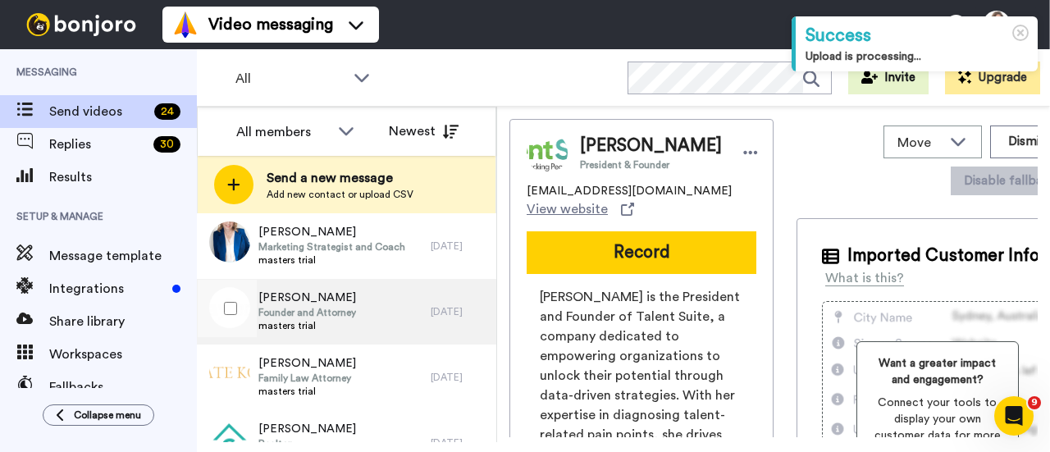
click at [322, 308] on span "Founder and Attorney" at bounding box center [307, 312] width 98 height 13
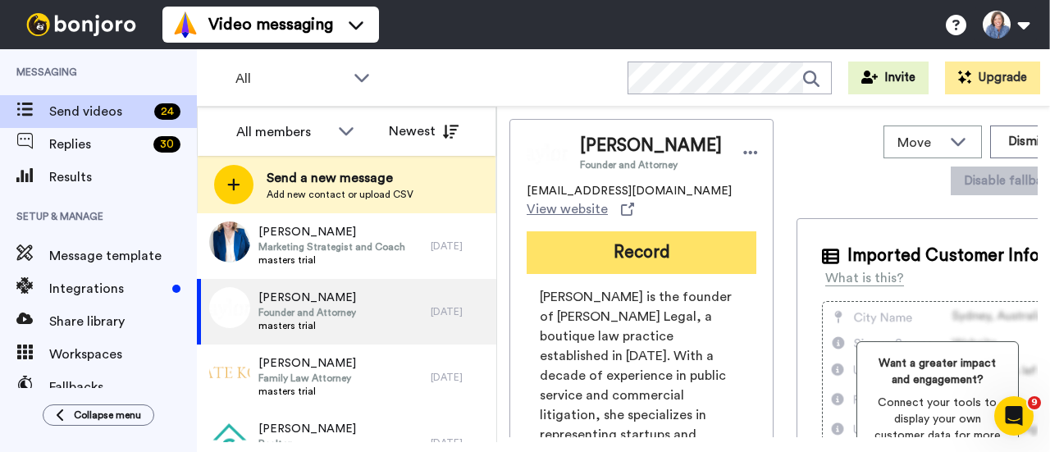
click at [638, 268] on button "Record" at bounding box center [642, 252] width 230 height 43
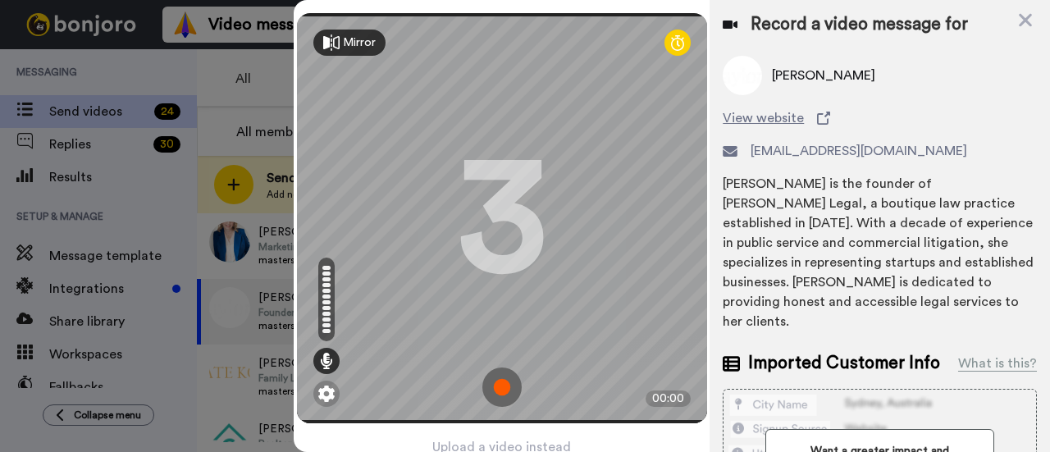
click at [496, 385] on img at bounding box center [501, 387] width 39 height 39
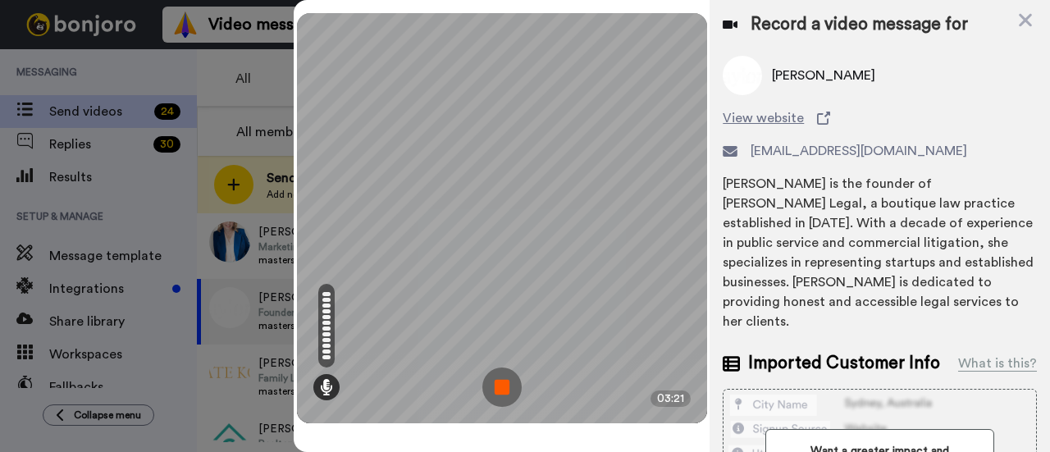
click at [498, 383] on img at bounding box center [501, 387] width 39 height 39
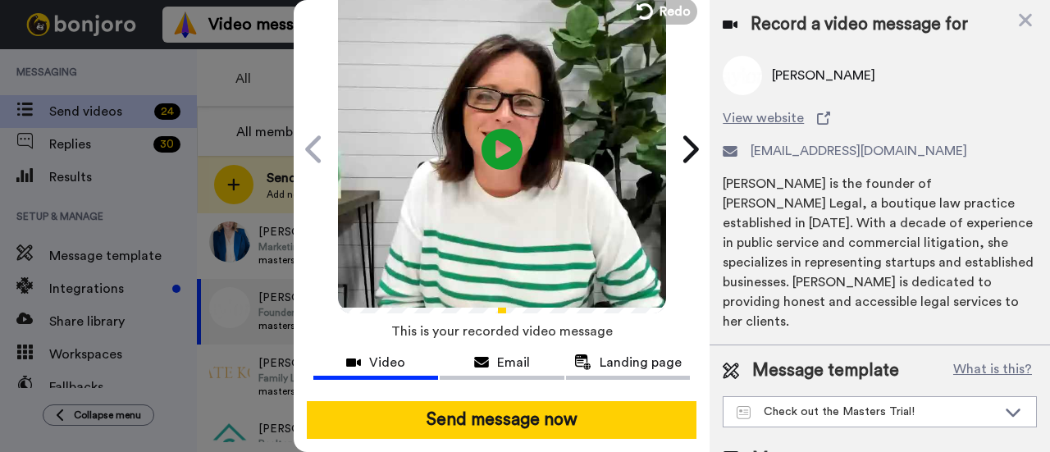
scroll to position [91, 0]
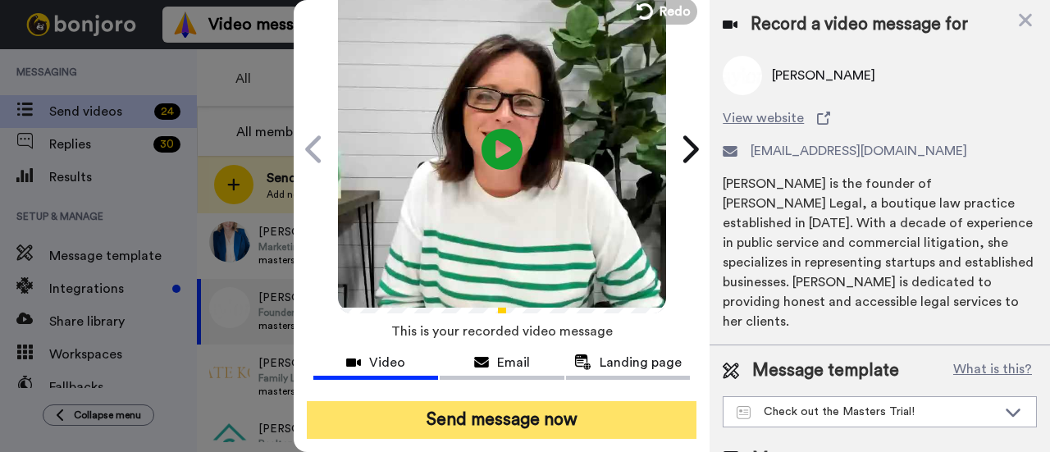
click at [500, 405] on button "Send message now" at bounding box center [502, 420] width 390 height 38
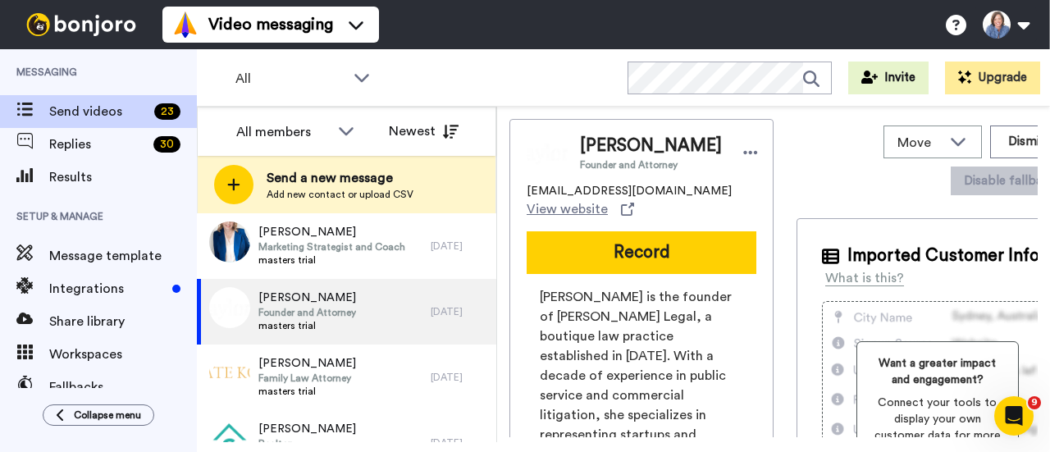
scroll to position [0, 0]
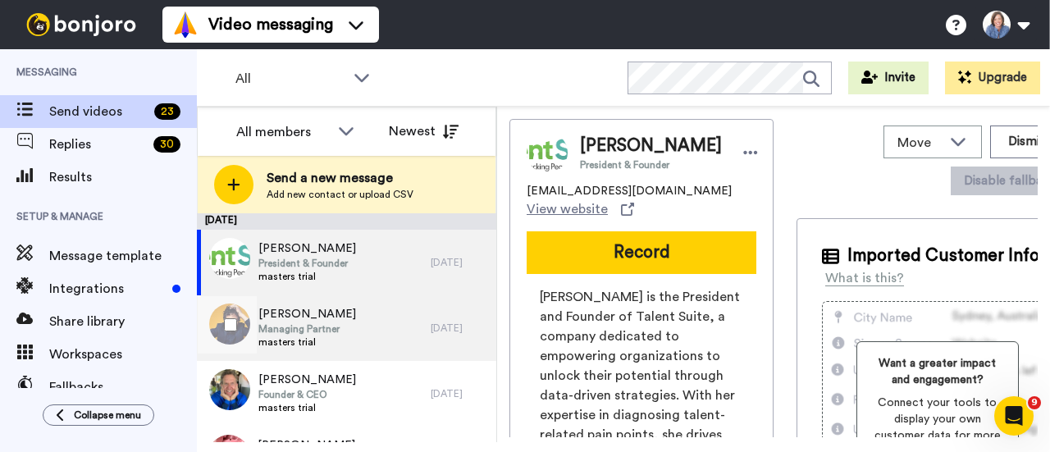
click at [296, 330] on span "Managing Partner" at bounding box center [307, 328] width 98 height 13
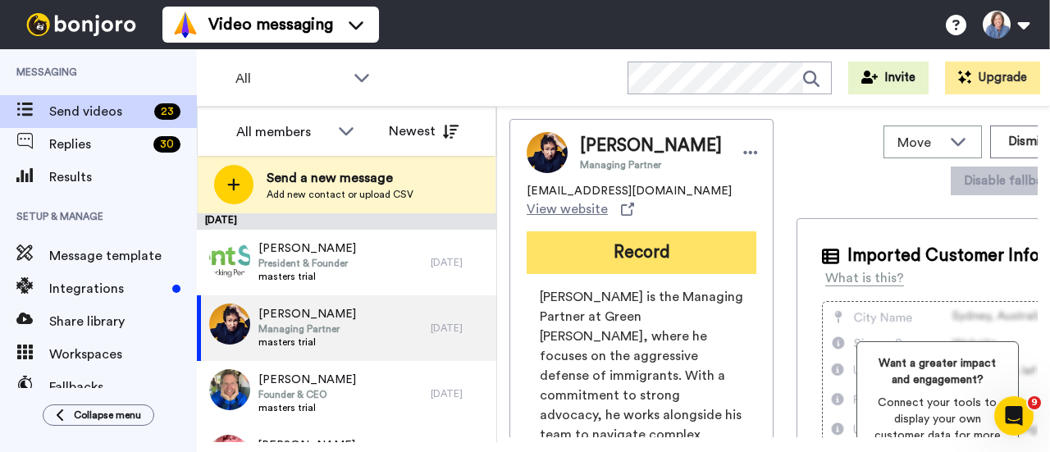
click at [614, 252] on button "Record" at bounding box center [642, 252] width 230 height 43
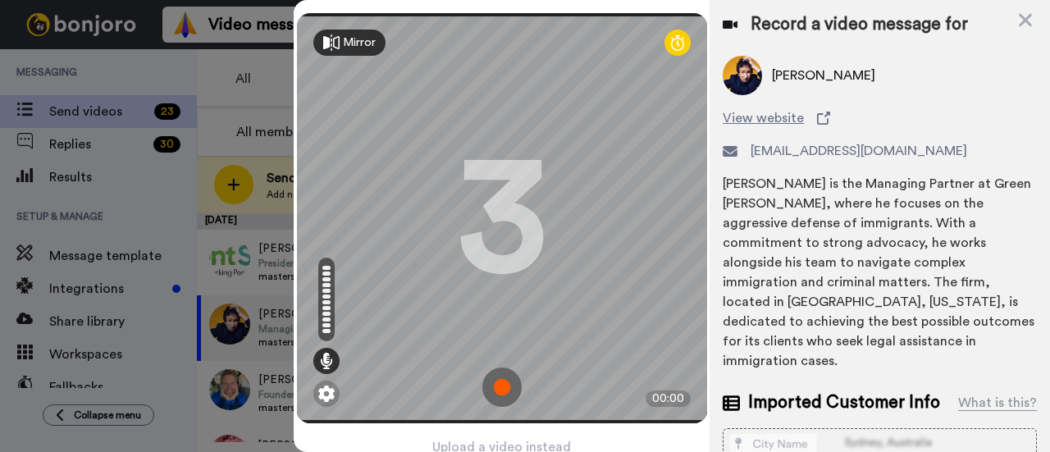
click at [500, 380] on img at bounding box center [501, 387] width 39 height 39
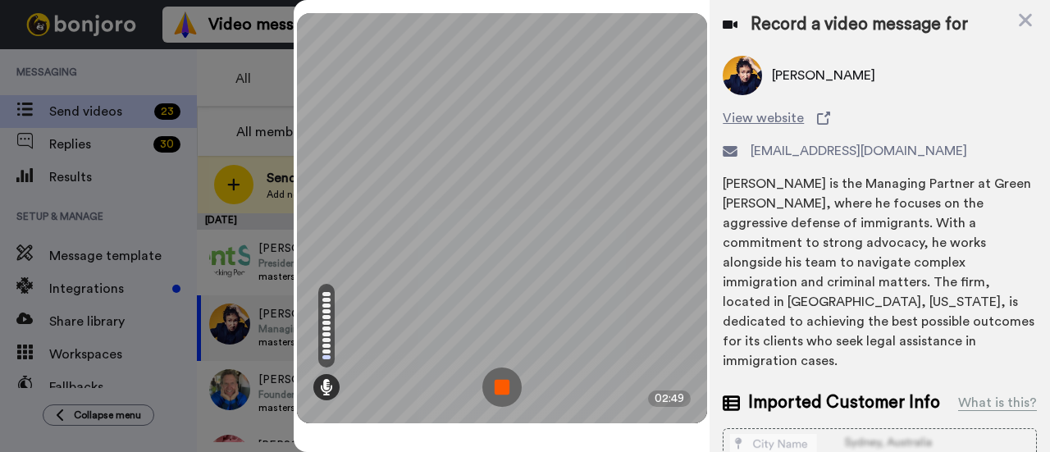
click at [500, 380] on img at bounding box center [501, 387] width 39 height 39
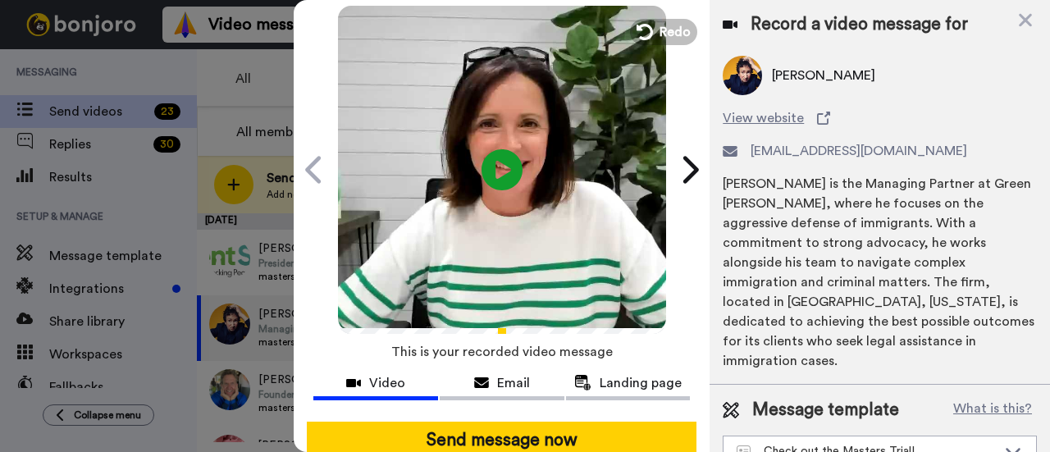
scroll to position [91, 0]
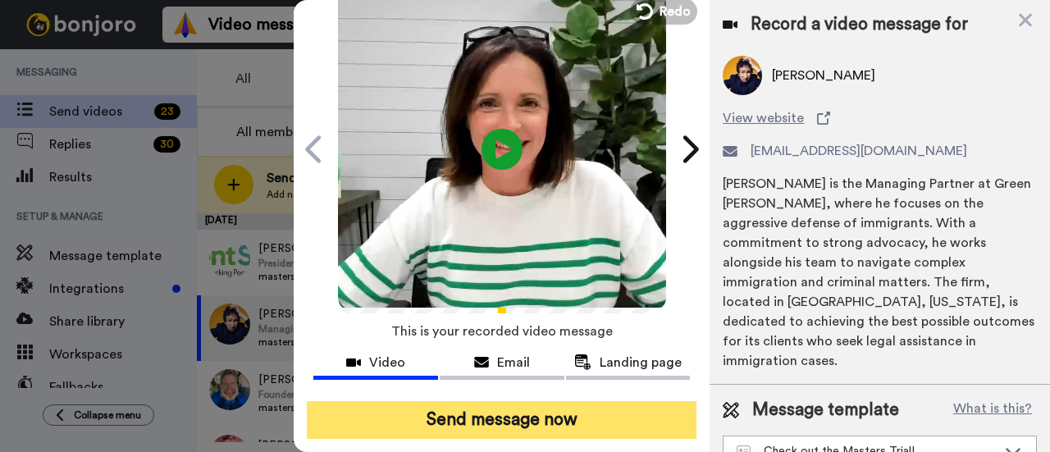
click at [504, 401] on button "Send message now" at bounding box center [502, 420] width 390 height 38
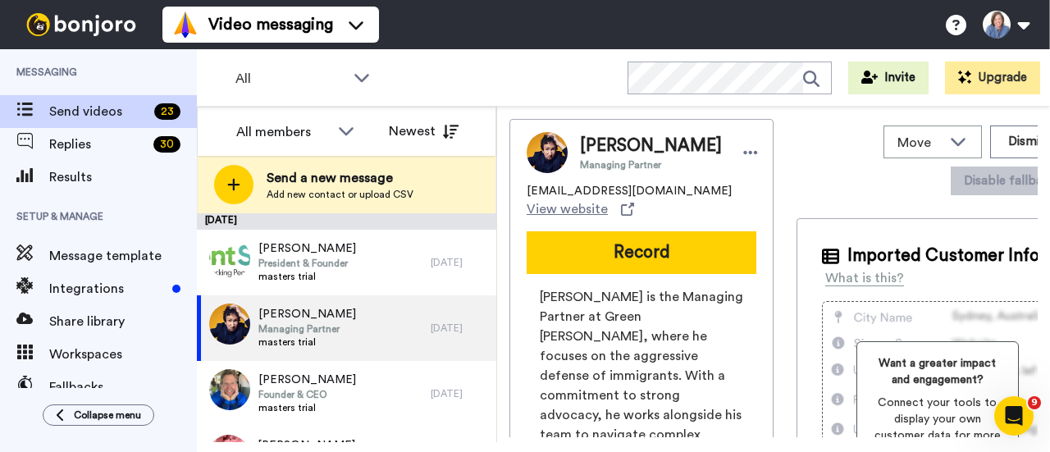
scroll to position [0, 0]
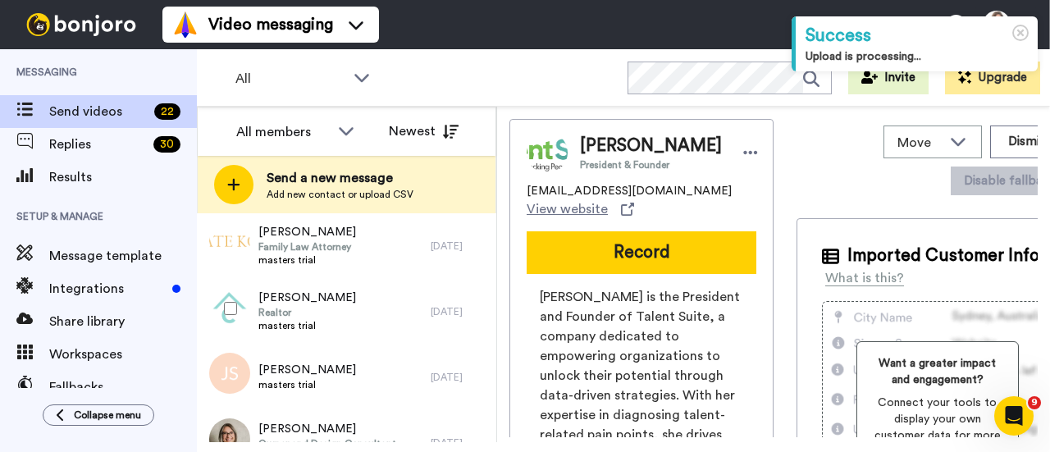
scroll to position [492, 0]
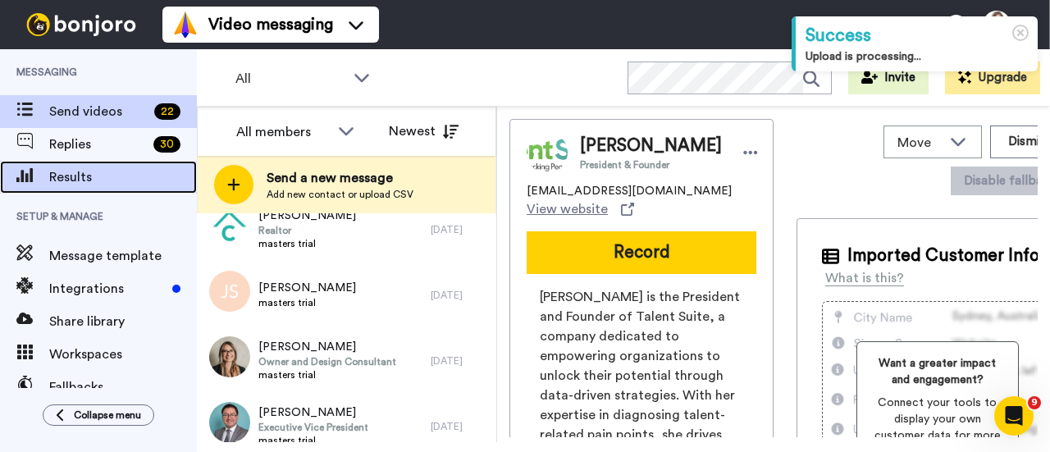
click at [57, 180] on span "Results" at bounding box center [123, 177] width 148 height 20
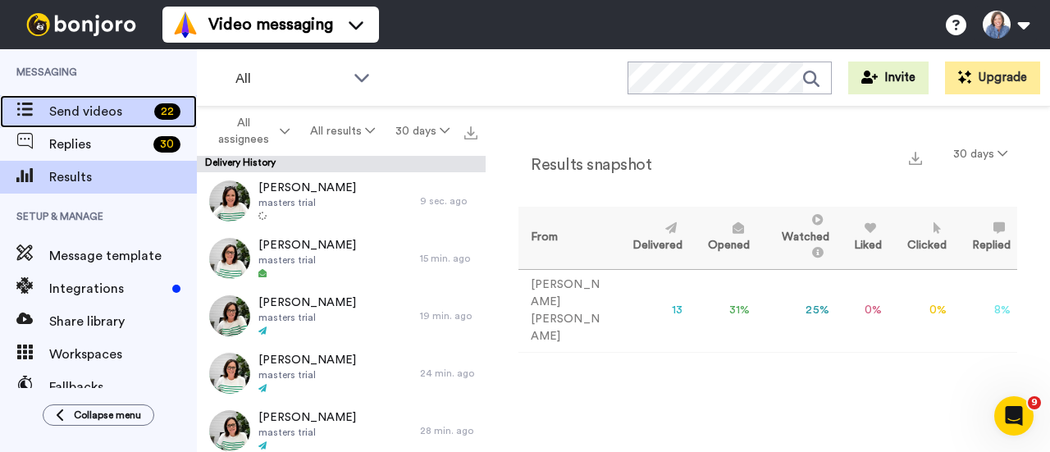
click at [82, 107] on span "Send videos" at bounding box center [98, 112] width 98 height 20
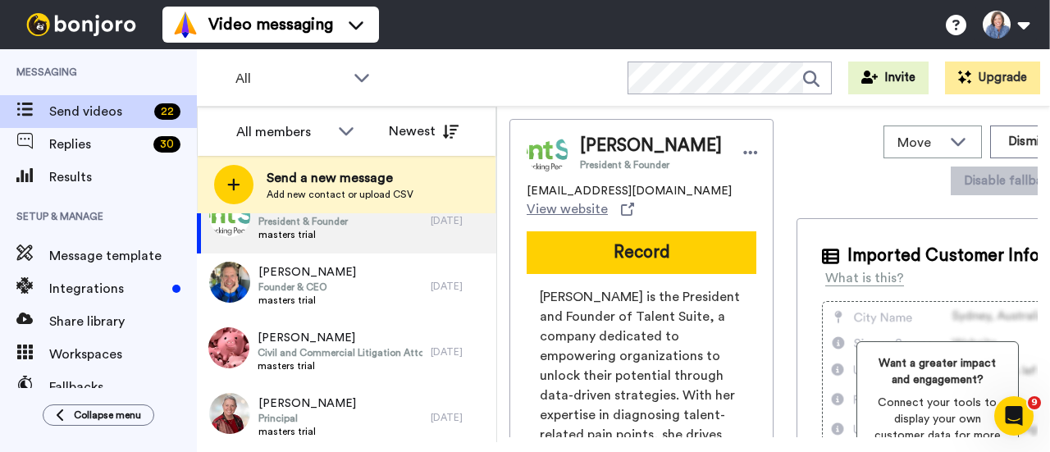
scroll to position [66, 0]
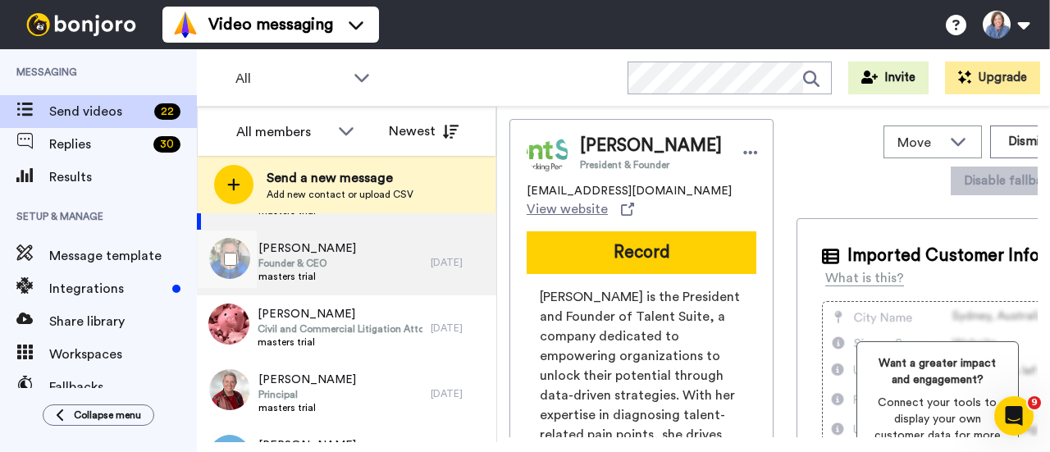
click at [336, 266] on span "Founder & CEO" at bounding box center [307, 263] width 98 height 13
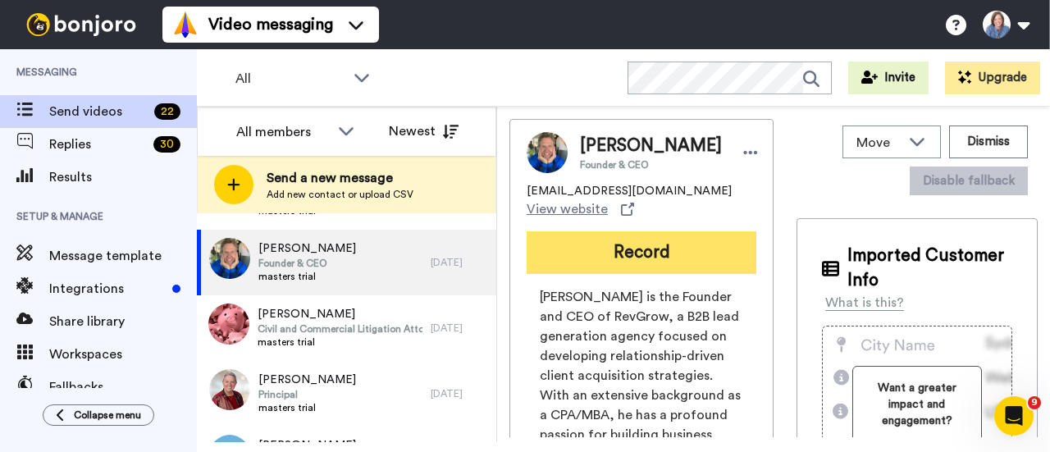
click at [623, 274] on button "Record" at bounding box center [642, 252] width 230 height 43
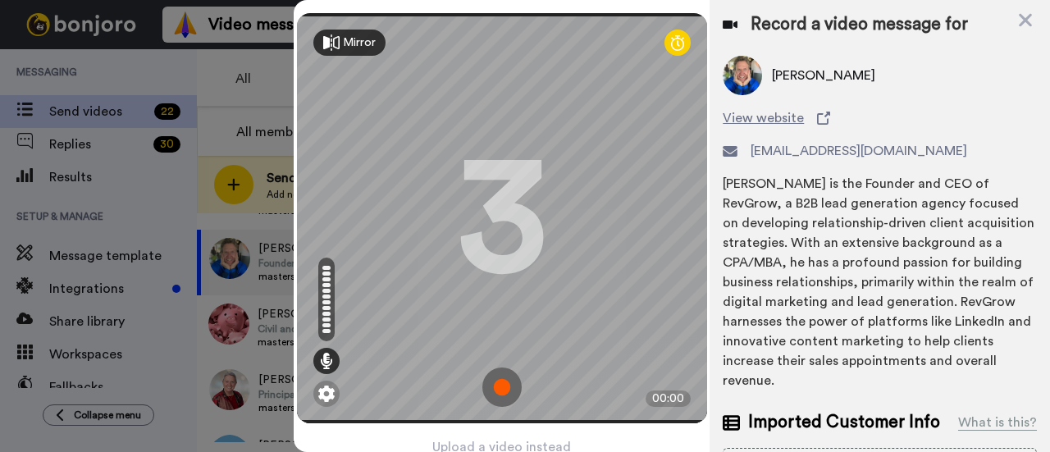
click at [496, 385] on img at bounding box center [501, 387] width 39 height 39
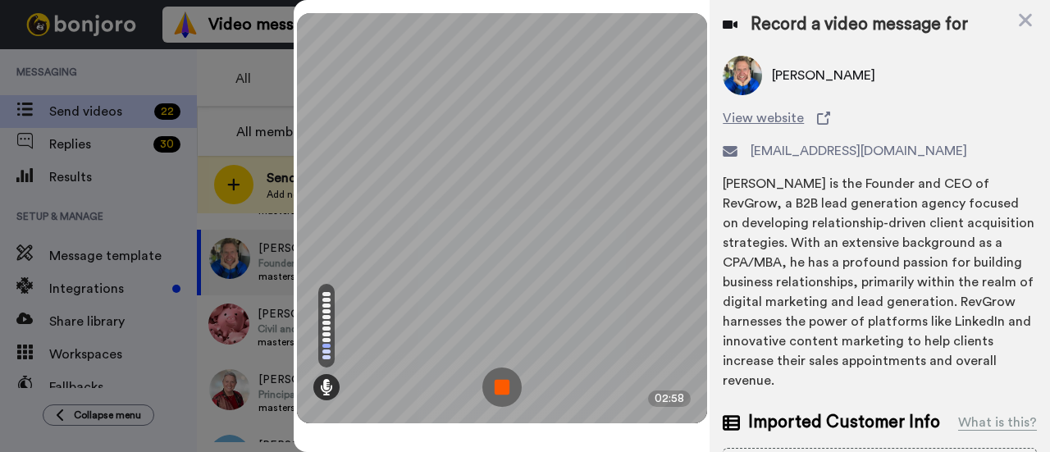
click at [496, 385] on img at bounding box center [501, 387] width 39 height 39
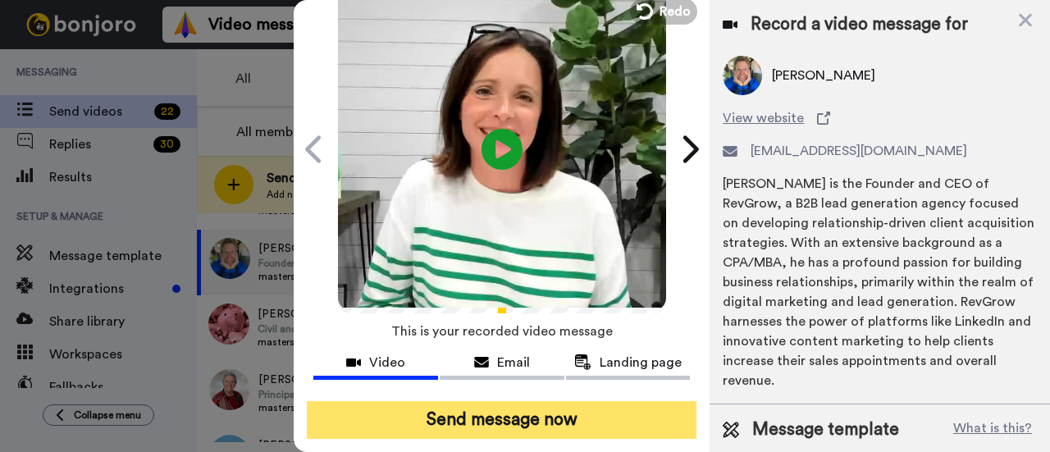
scroll to position [91, 0]
click at [479, 401] on button "Send message now" at bounding box center [502, 420] width 390 height 38
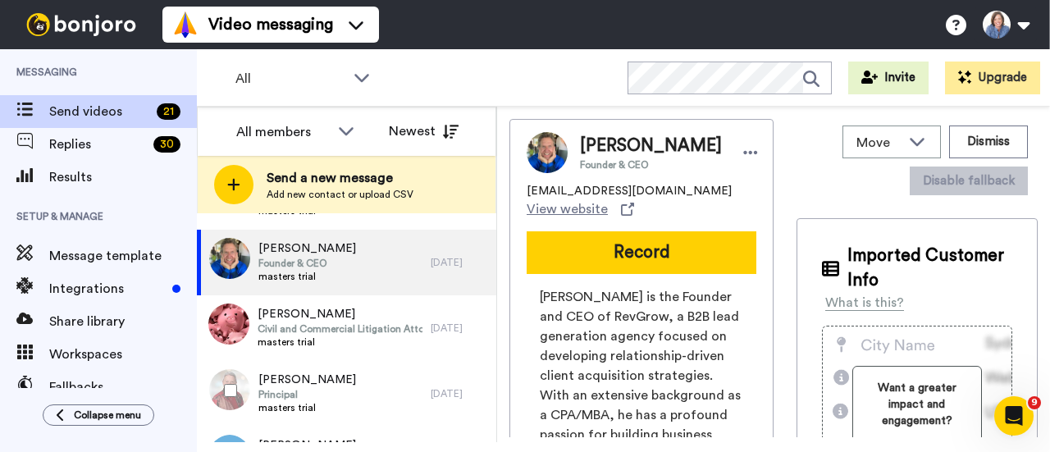
scroll to position [0, 0]
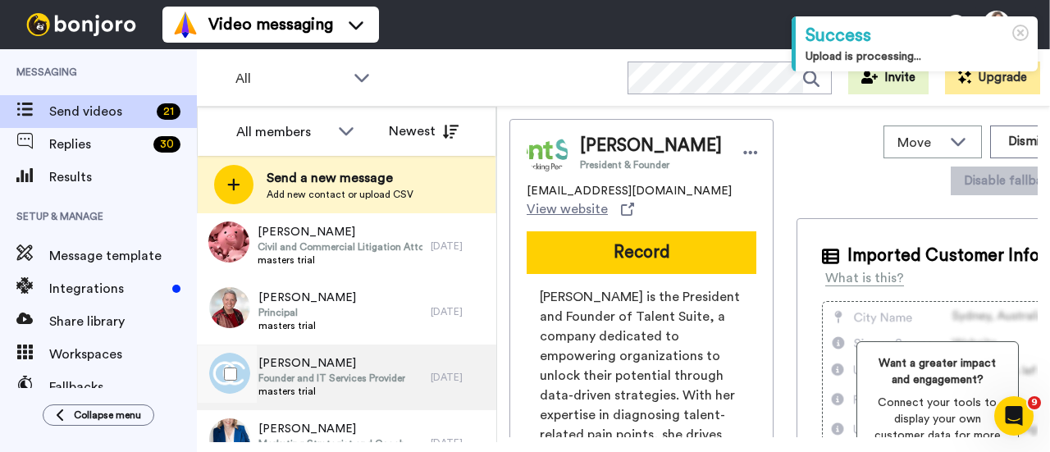
click at [396, 368] on span "[PERSON_NAME]" at bounding box center [331, 363] width 147 height 16
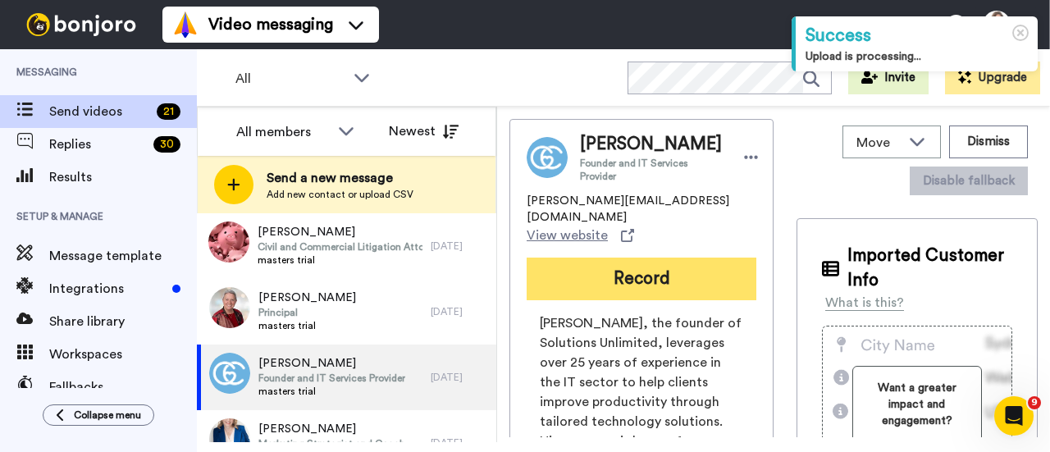
click at [629, 270] on button "Record" at bounding box center [642, 279] width 230 height 43
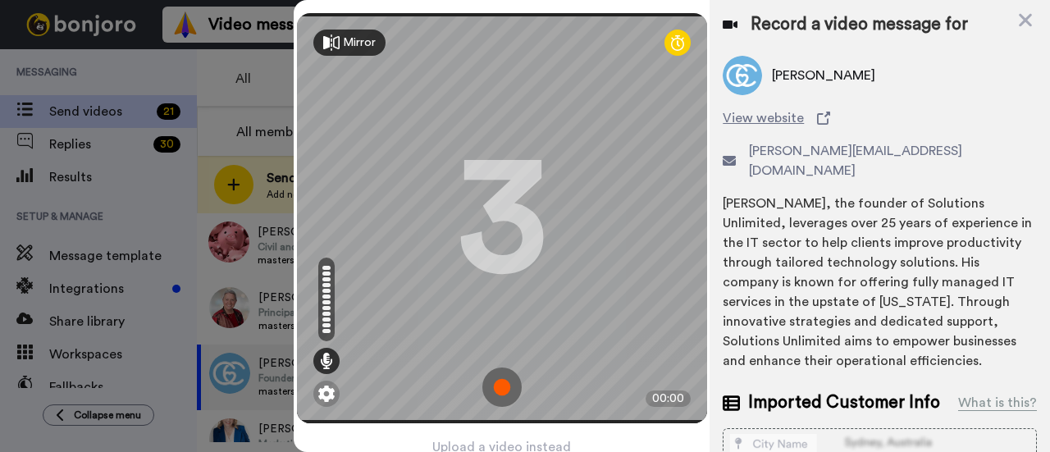
click at [499, 381] on img at bounding box center [501, 387] width 39 height 39
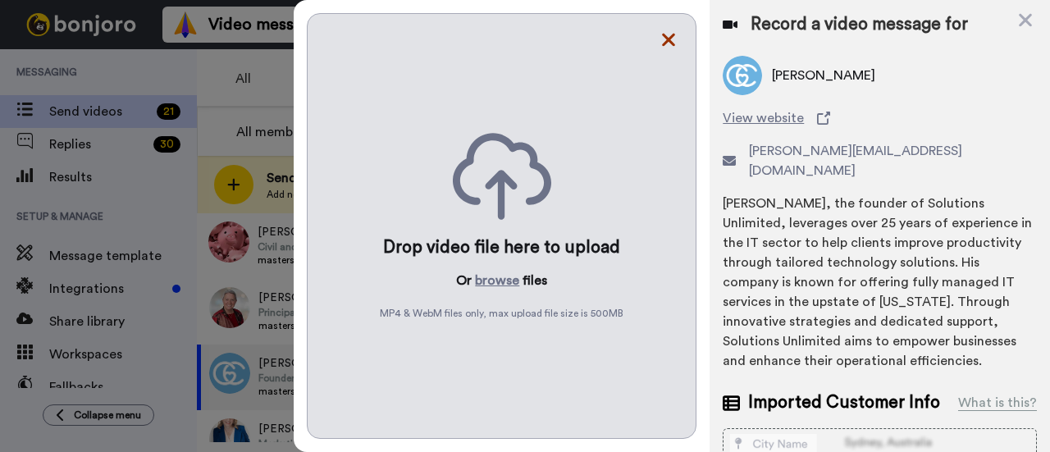
click at [671, 38] on icon at bounding box center [668, 40] width 13 height 13
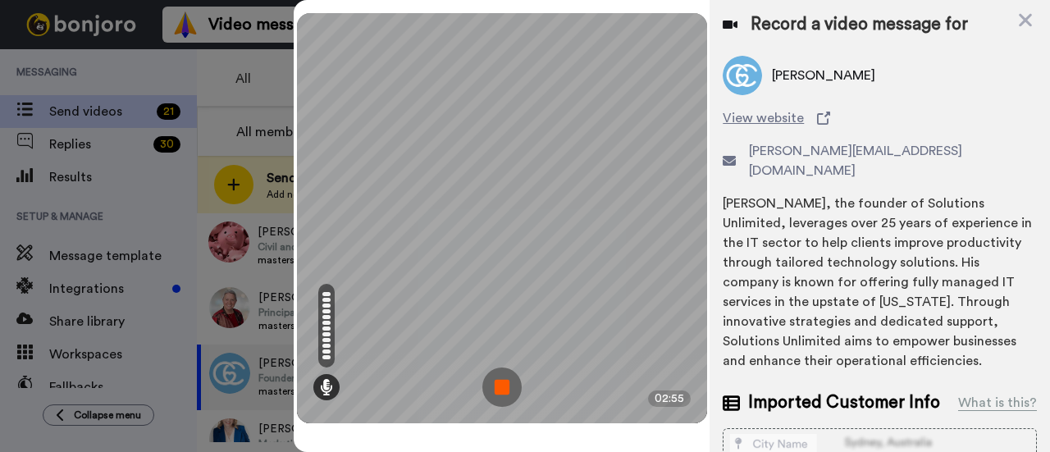
click at [502, 387] on img at bounding box center [501, 387] width 39 height 39
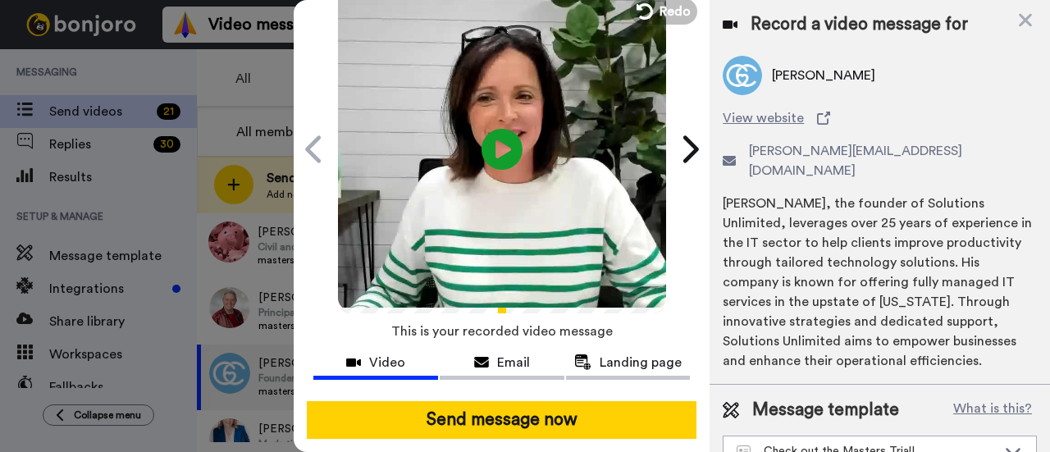
scroll to position [91, 0]
click at [496, 135] on icon "Play/Pause" at bounding box center [502, 149] width 43 height 78
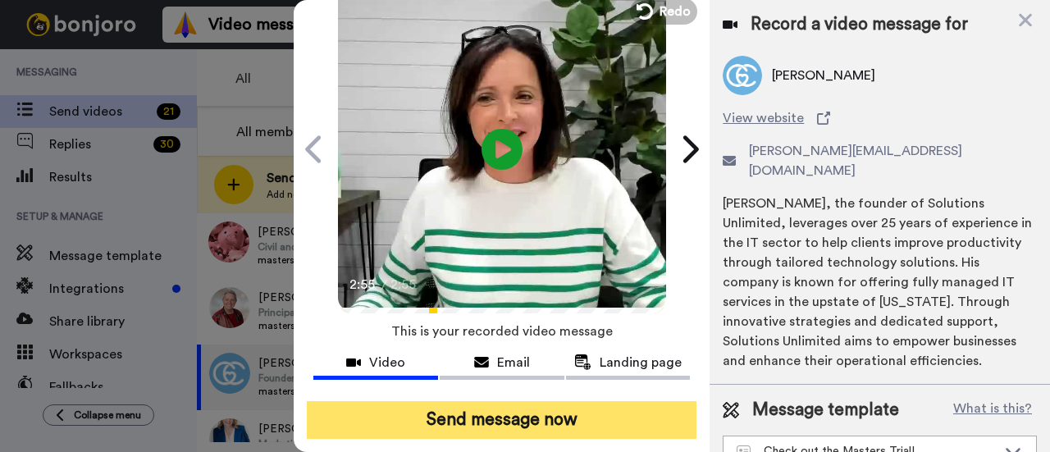
click at [454, 403] on button "Send message now" at bounding box center [502, 420] width 390 height 38
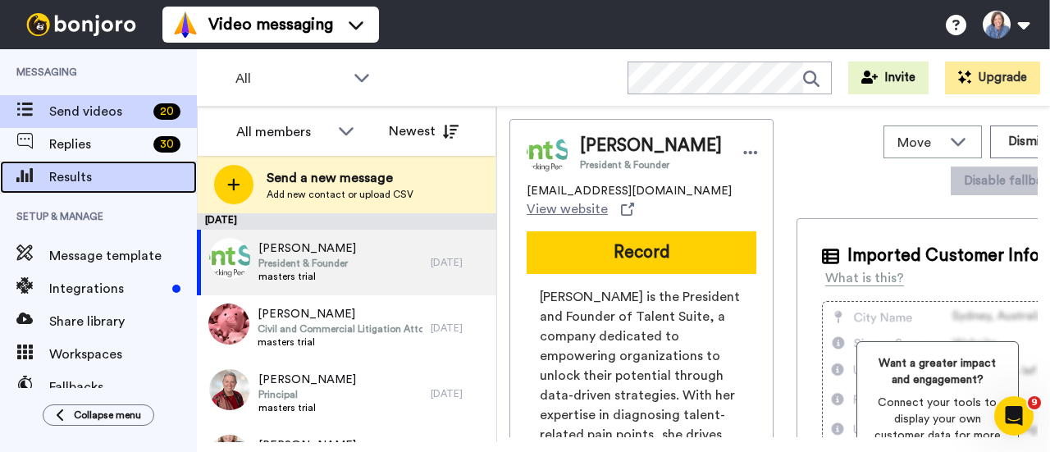
click at [103, 173] on span "Results" at bounding box center [123, 177] width 148 height 20
